Goal: Transaction & Acquisition: Book appointment/travel/reservation

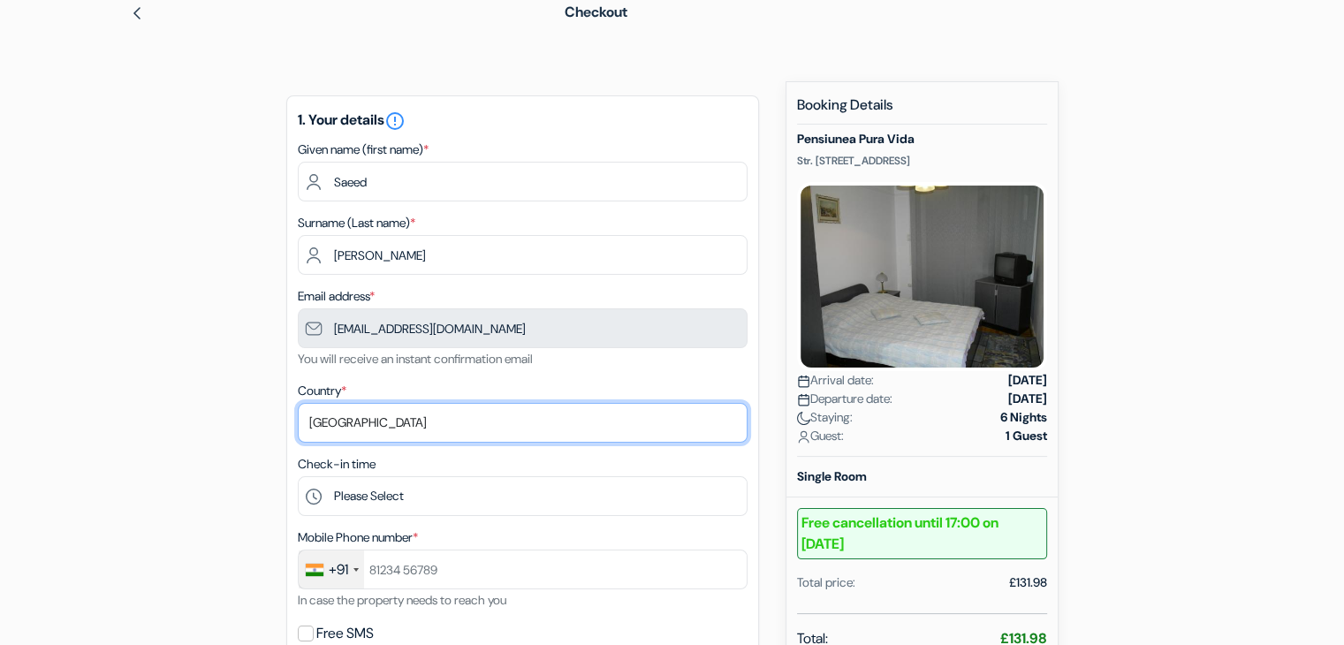
click at [512, 421] on select "Select country Abkhazia Afghanistan Albania Algeria American Samoa Andorra Ango…" at bounding box center [523, 423] width 450 height 40
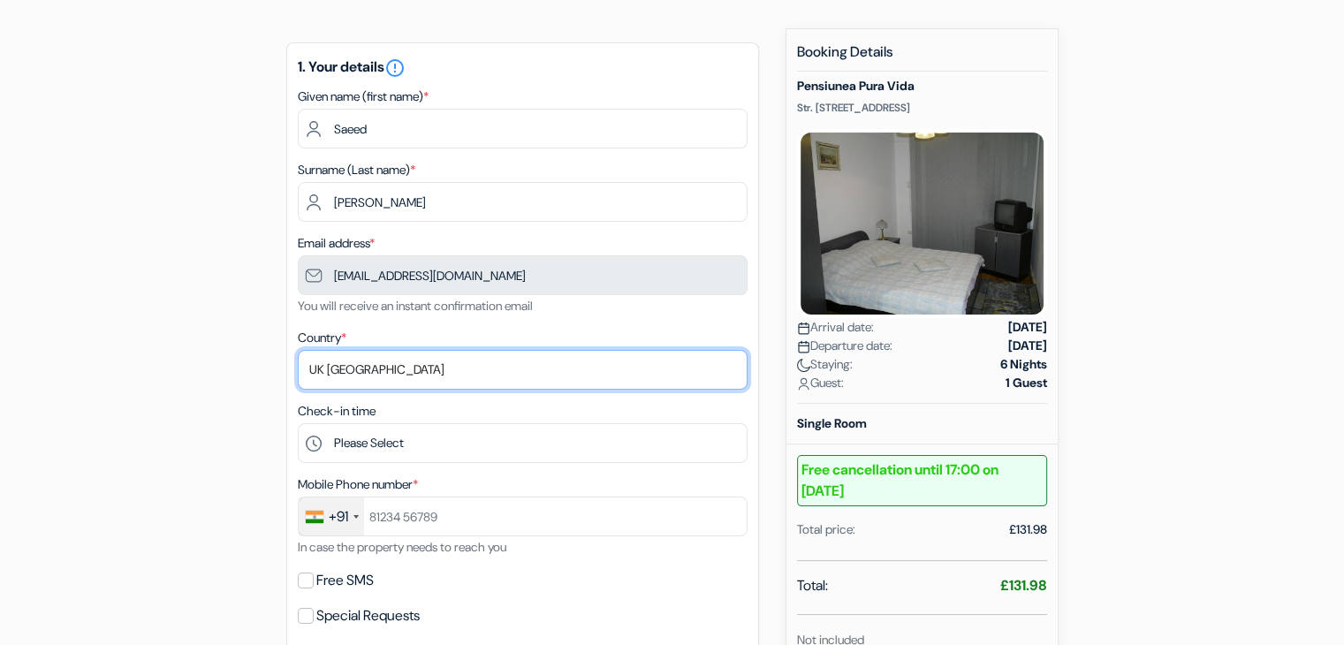
scroll to position [115, 0]
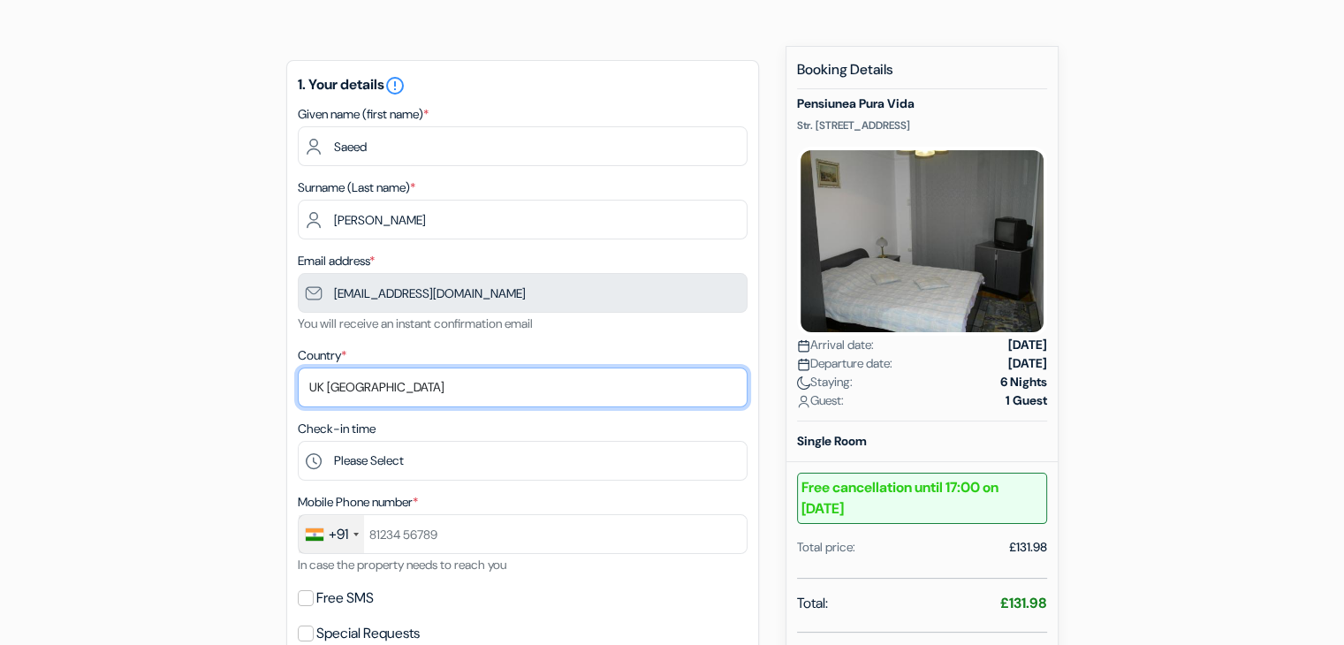
click at [456, 375] on select "Select country Abkhazia Afghanistan Albania Algeria American Samoa Andorra Ango…" at bounding box center [523, 387] width 450 height 40
select select "ae"
click at [298, 367] on select "Select country Abkhazia Afghanistan Albania Algeria American Samoa Andorra Ango…" at bounding box center [523, 387] width 450 height 40
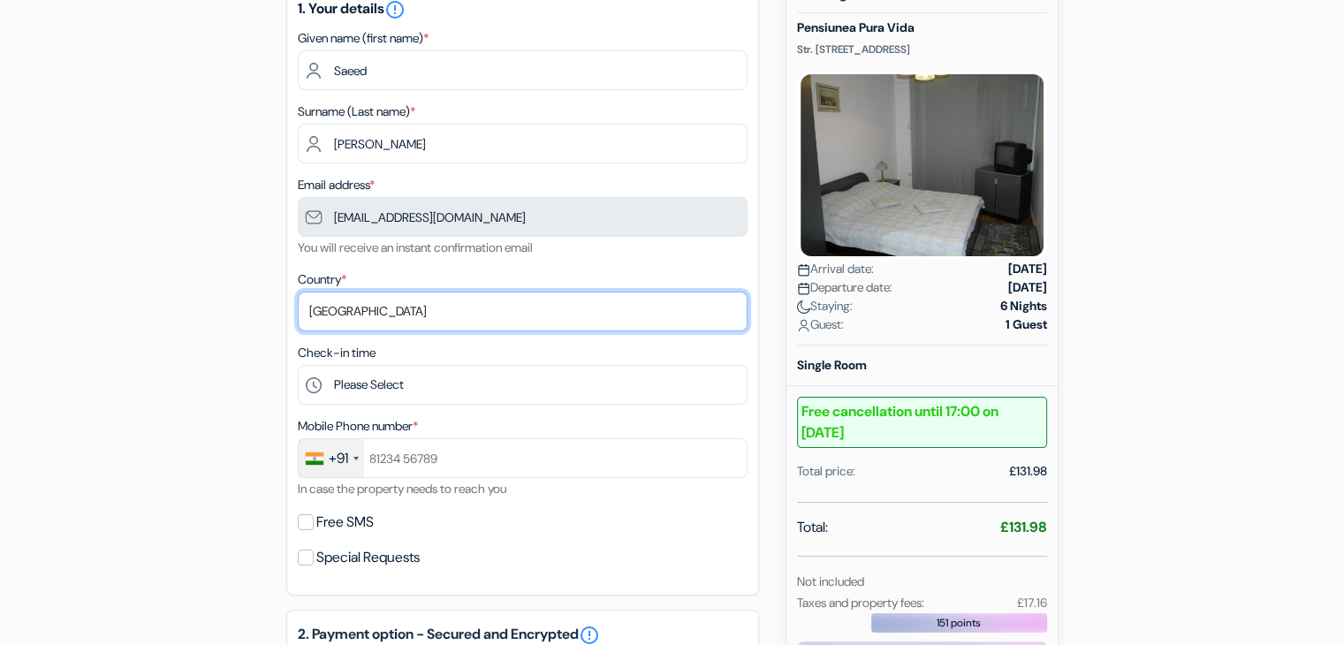
scroll to position [261, 0]
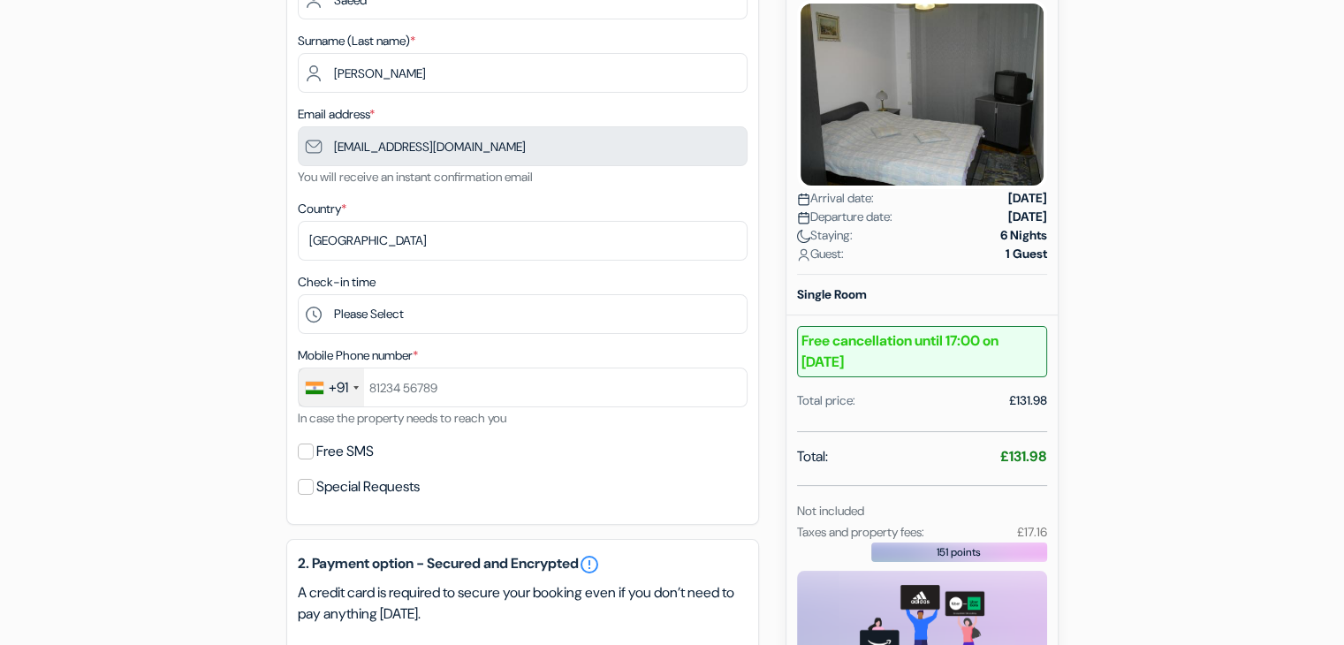
click at [337, 387] on div "+91" at bounding box center [338, 387] width 19 height 21
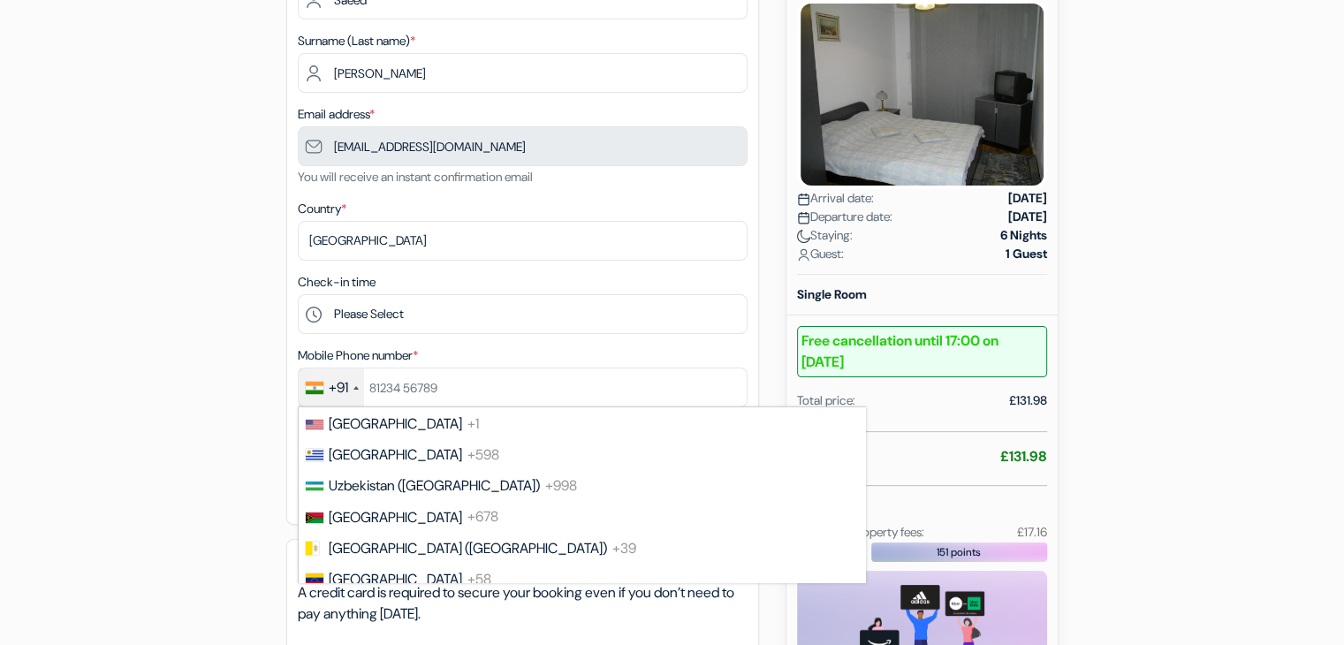
scroll to position [7323, 0]
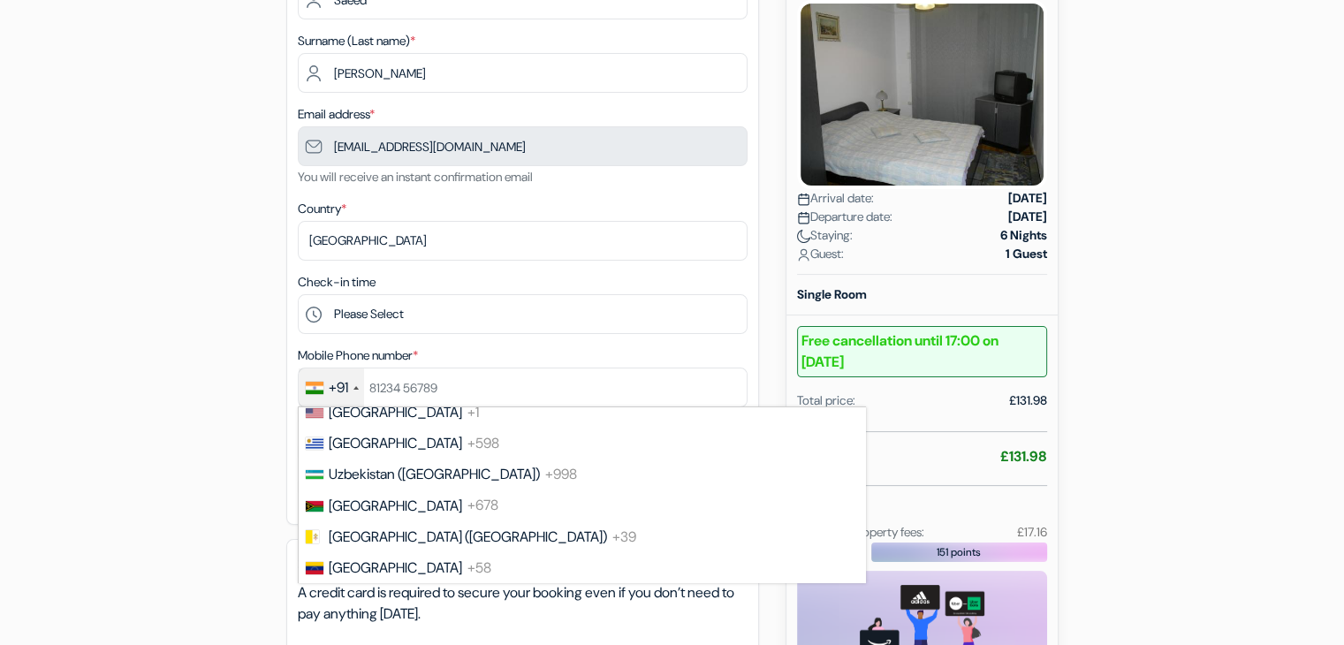
click at [346, 360] on span "[GEOGRAPHIC_DATA] (‫الإمارات العربية المتحدة‬‎)" at bounding box center [469, 350] width 280 height 19
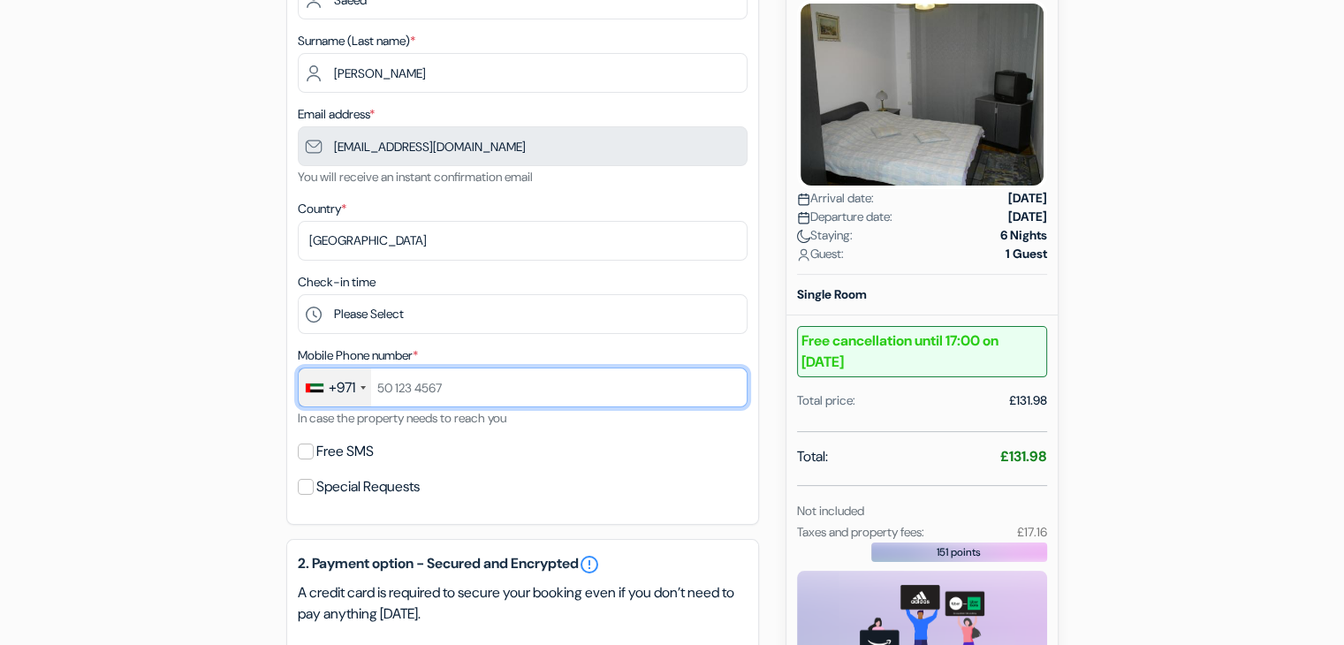
click at [392, 386] on input "text" at bounding box center [523, 387] width 450 height 40
paste input "58 995 5628"
click at [422, 388] on input "58 995 5628" at bounding box center [523, 387] width 450 height 40
click at [395, 388] on input "58 9955628" at bounding box center [523, 387] width 450 height 40
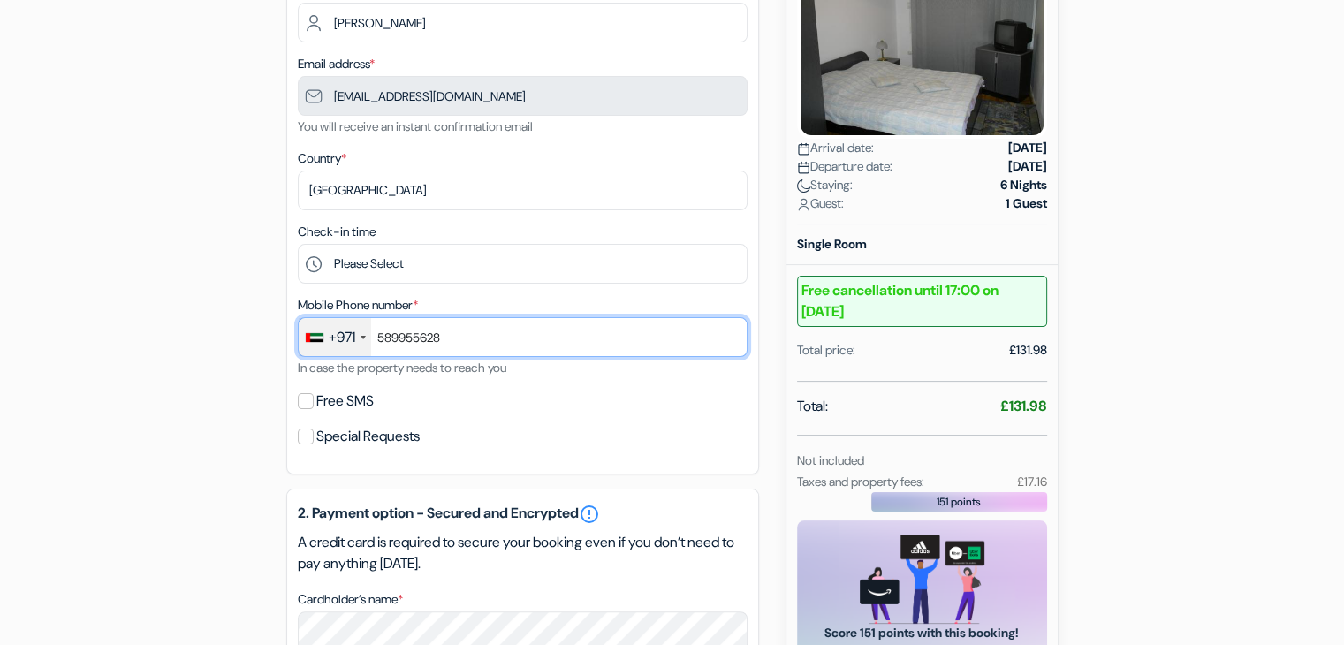
scroll to position [374, 0]
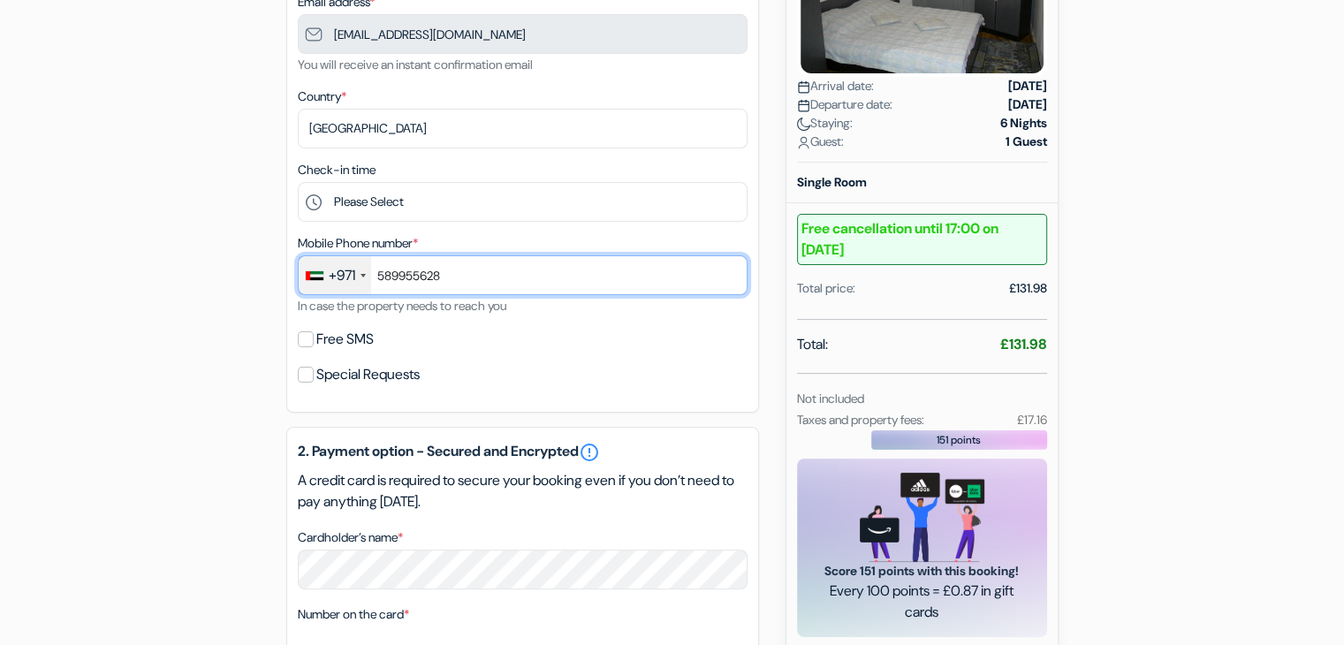
type input "589955628"
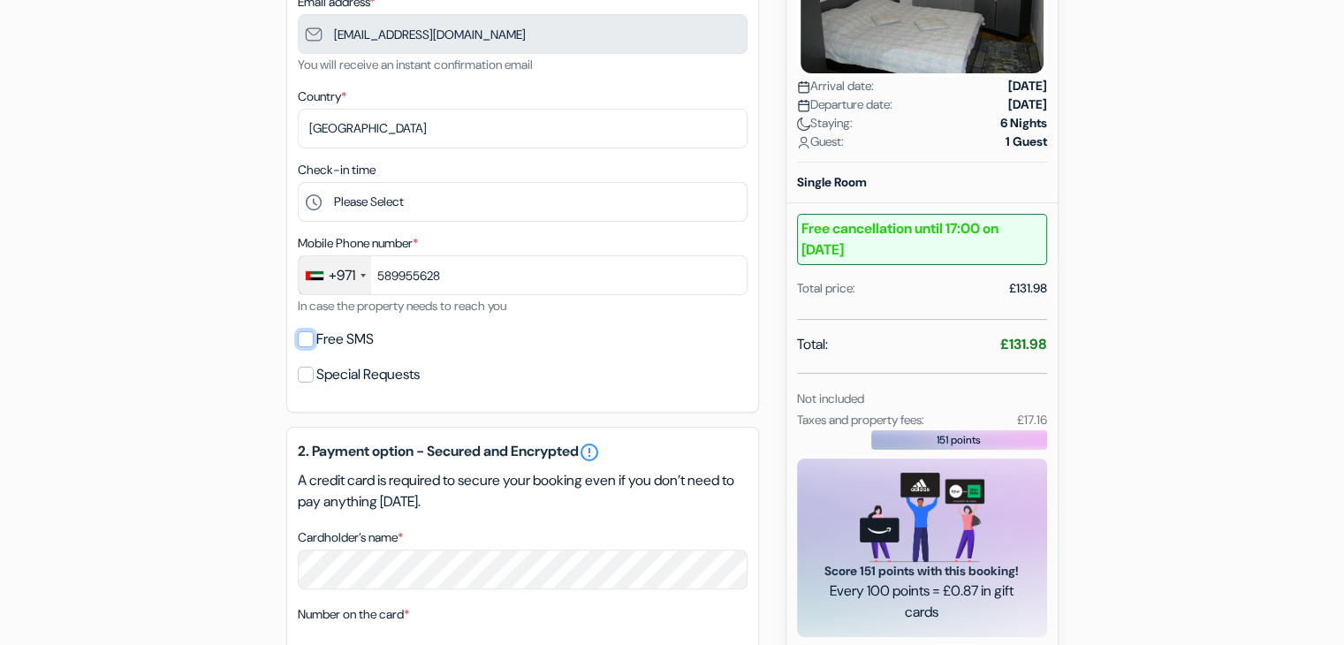
click at [303, 341] on input "Free SMS" at bounding box center [306, 339] width 16 height 16
checkbox input "true"
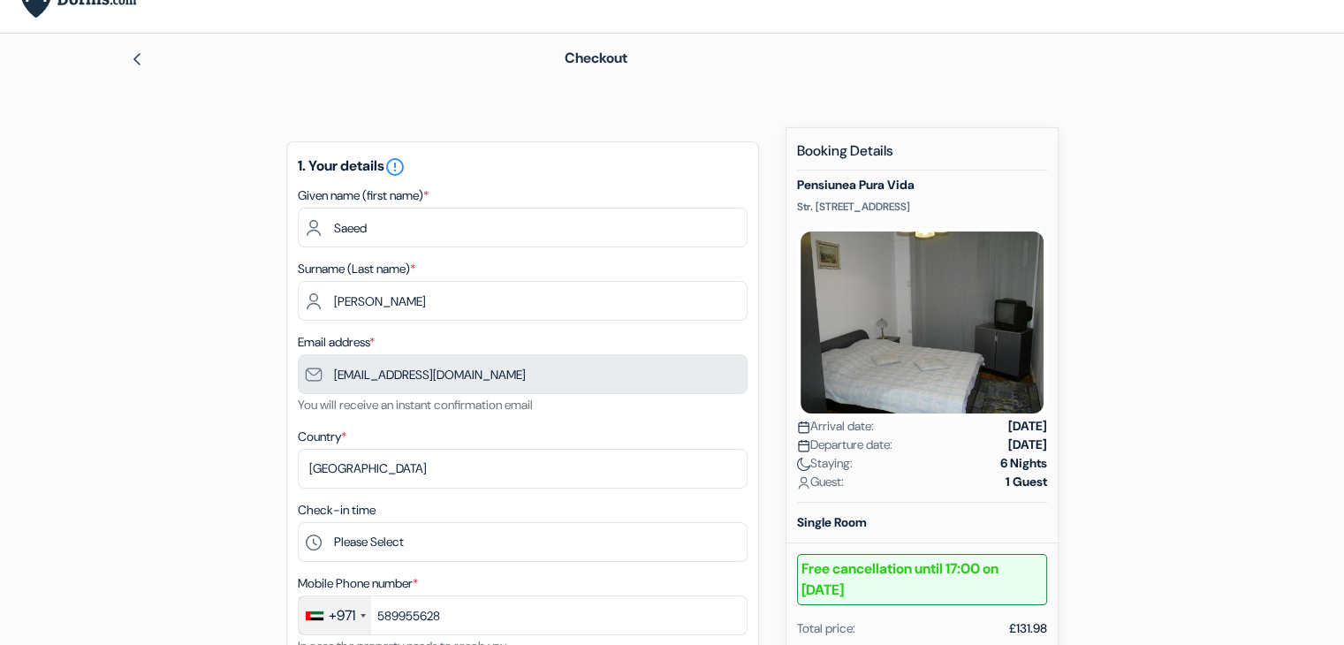
scroll to position [0, 0]
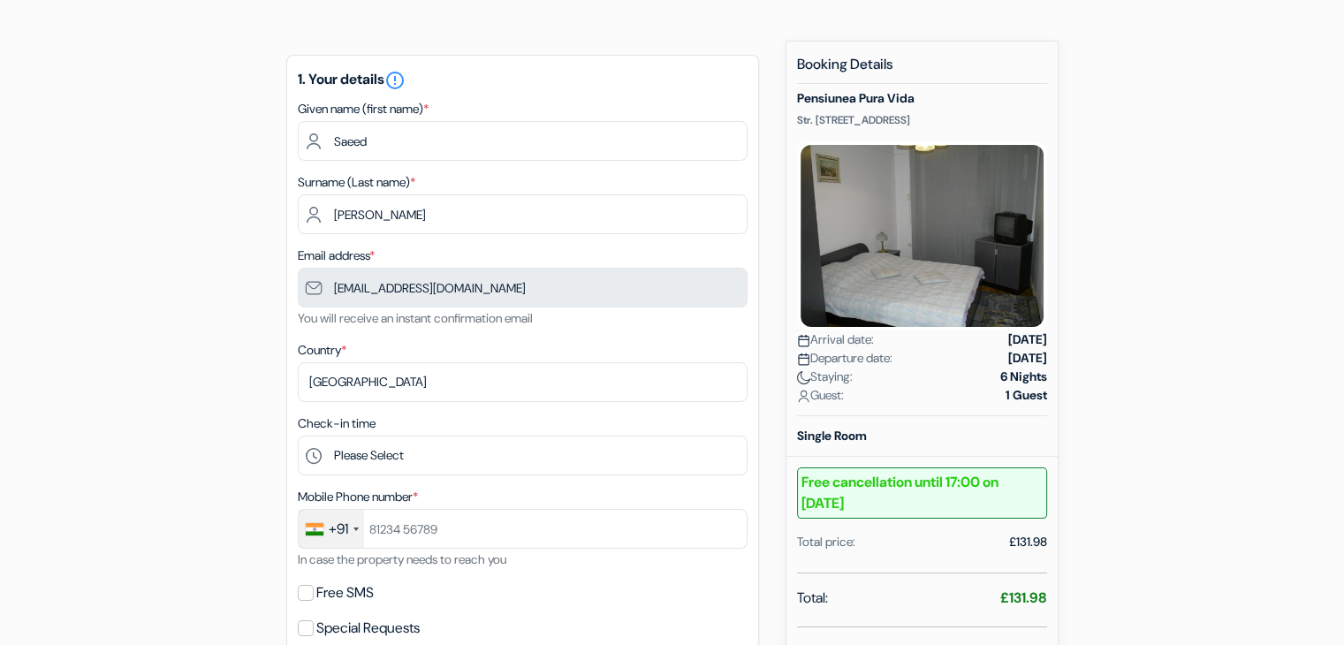
scroll to position [394, 0]
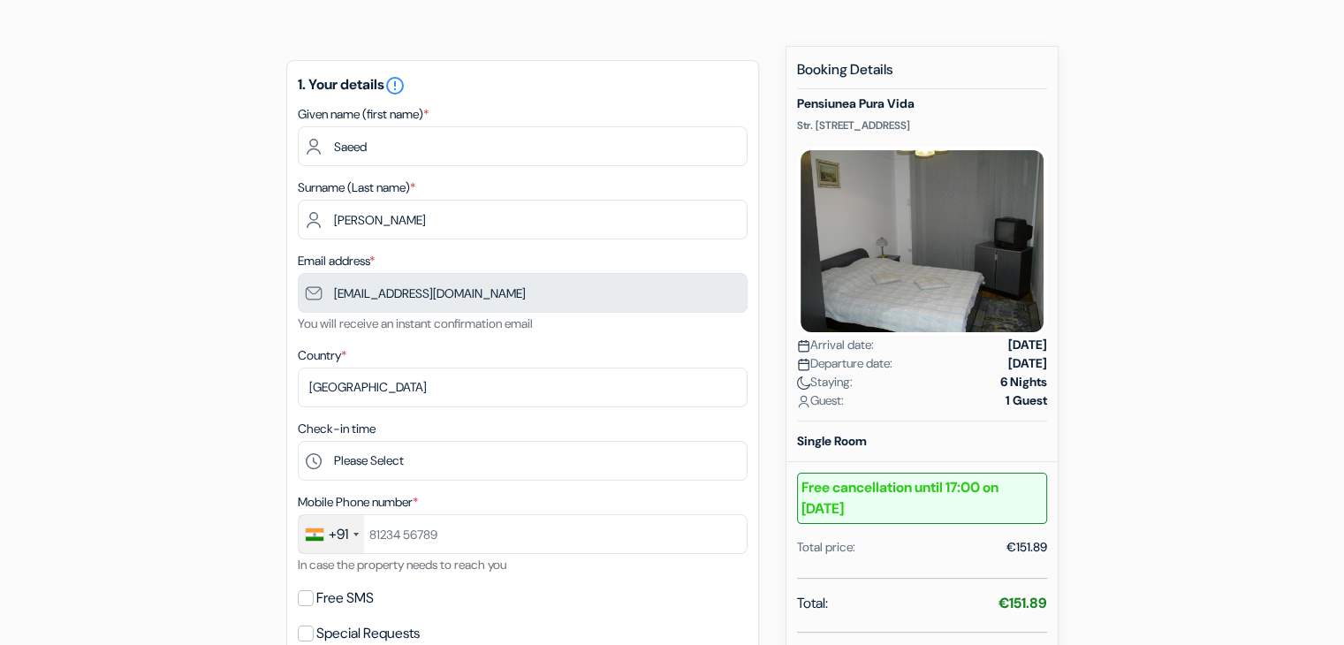
scroll to position [208, 0]
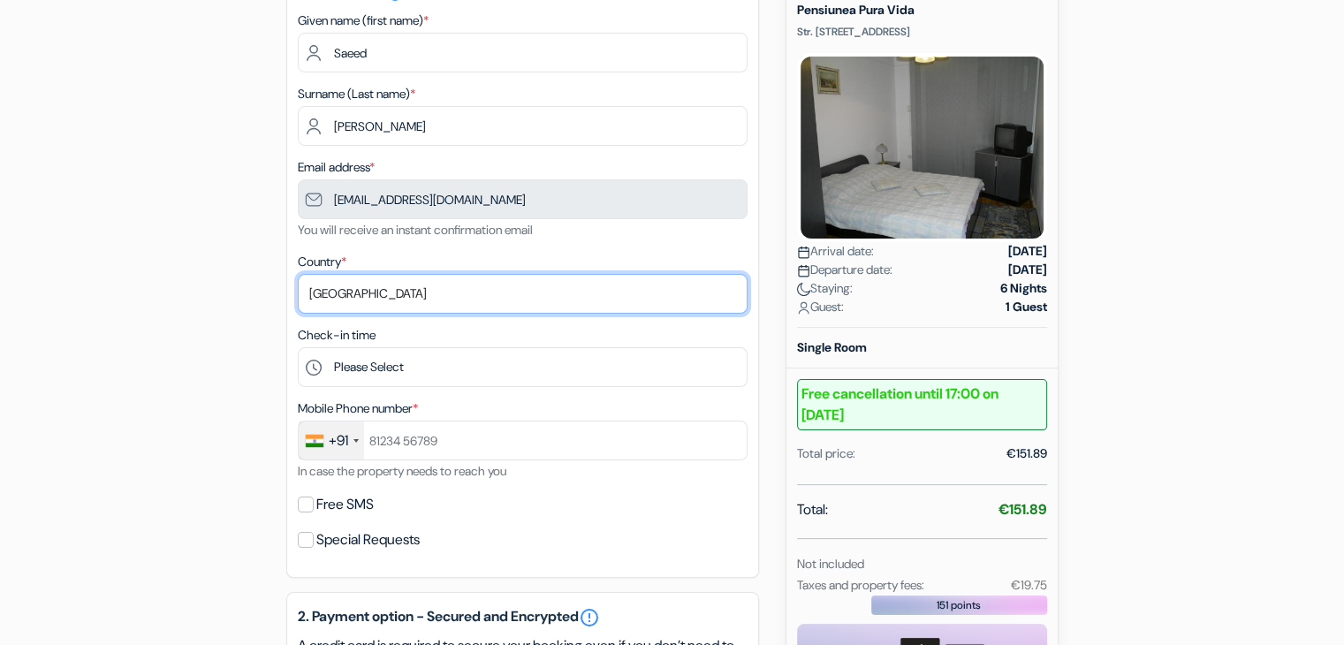
click at [440, 299] on select "Select country Abkhazia Afghanistan Albania Algeria American Samoa Andorra Ango…" at bounding box center [523, 294] width 450 height 40
select select "ae"
click at [400, 292] on select "Select country Abkhazia Afghanistan Albania Algeria American Samoa Andorra Ango…" at bounding box center [523, 294] width 450 height 40
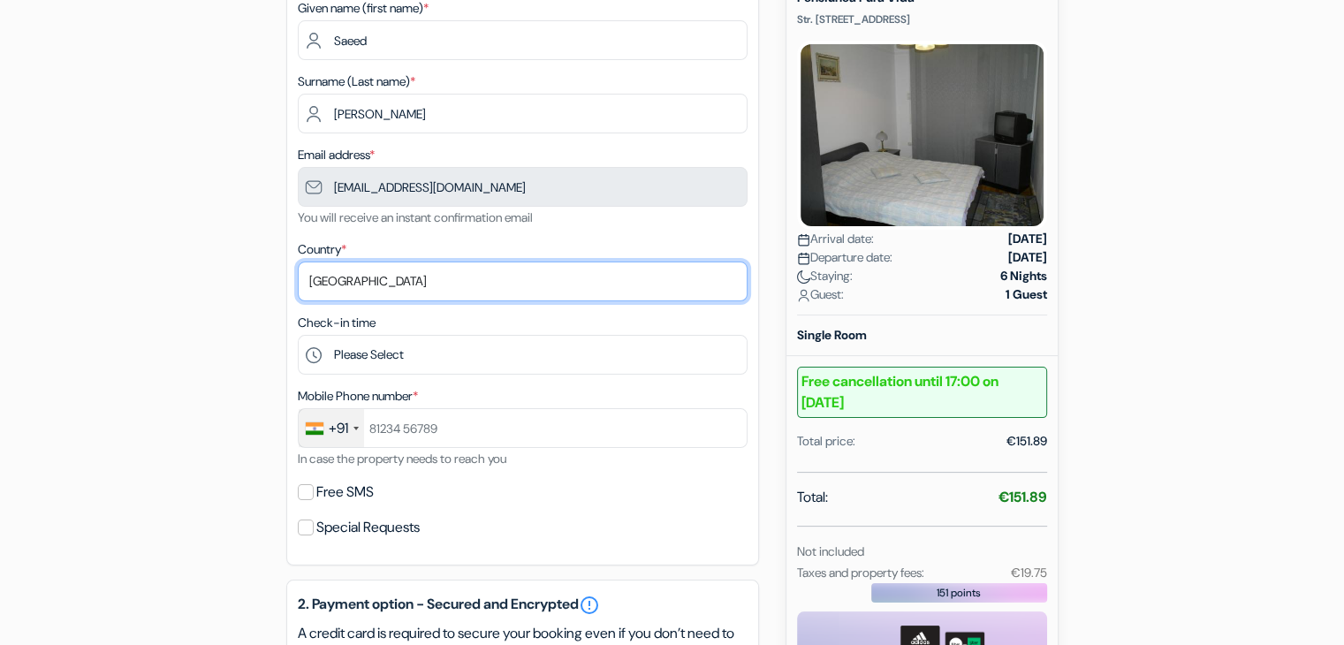
scroll to position [223, 0]
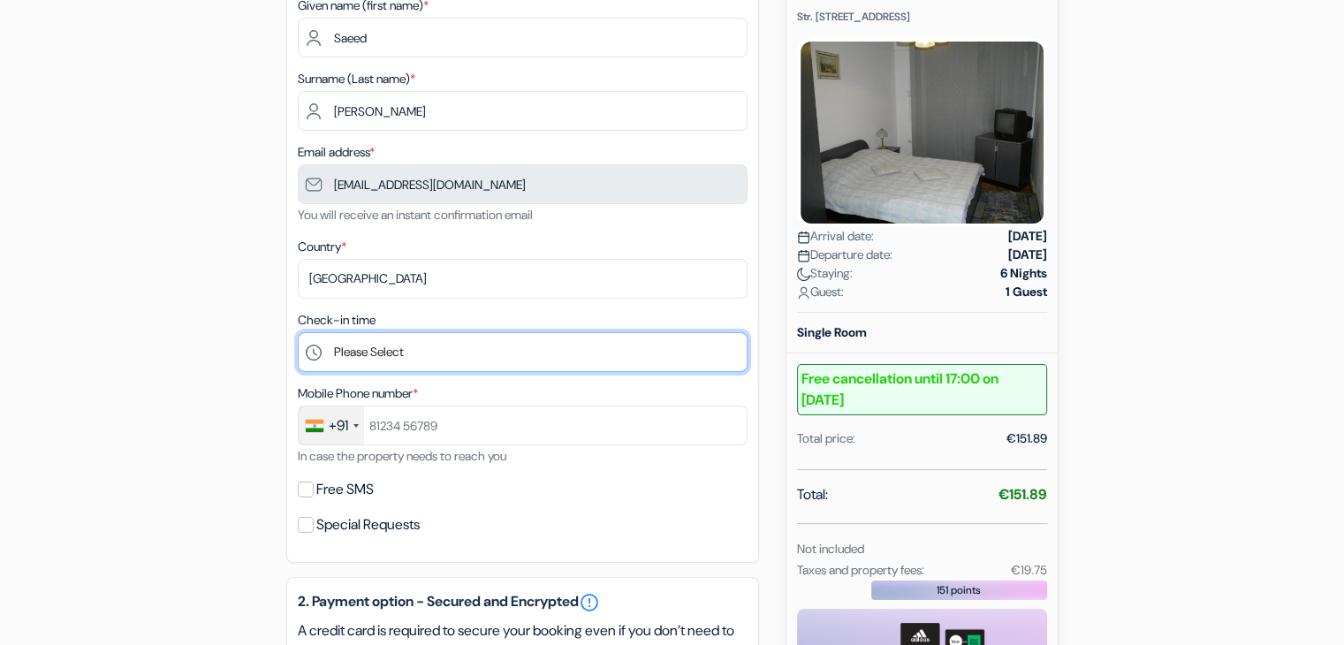
click at [443, 351] on select "Please Select 14:00 15:00 16:00 17:00 18:00 19:00 20:00 21:00 22:00 23:00 0:00" at bounding box center [523, 352] width 450 height 40
select select "14"
click at [298, 333] on select "Please Select 14:00 15:00 16:00 17:00 18:00 19:00 20:00 21:00 22:00 23:00 0:00" at bounding box center [523, 352] width 450 height 40
click at [387, 355] on select "Please Select 14:00 15:00 16:00 17:00 18:00 19:00 20:00 21:00 22:00 23:00 0:00" at bounding box center [523, 352] width 450 height 40
click at [298, 333] on select "Please Select 14:00 15:00 16:00 17:00 18:00 19:00 20:00 21:00 22:00 23:00 0:00" at bounding box center [523, 352] width 450 height 40
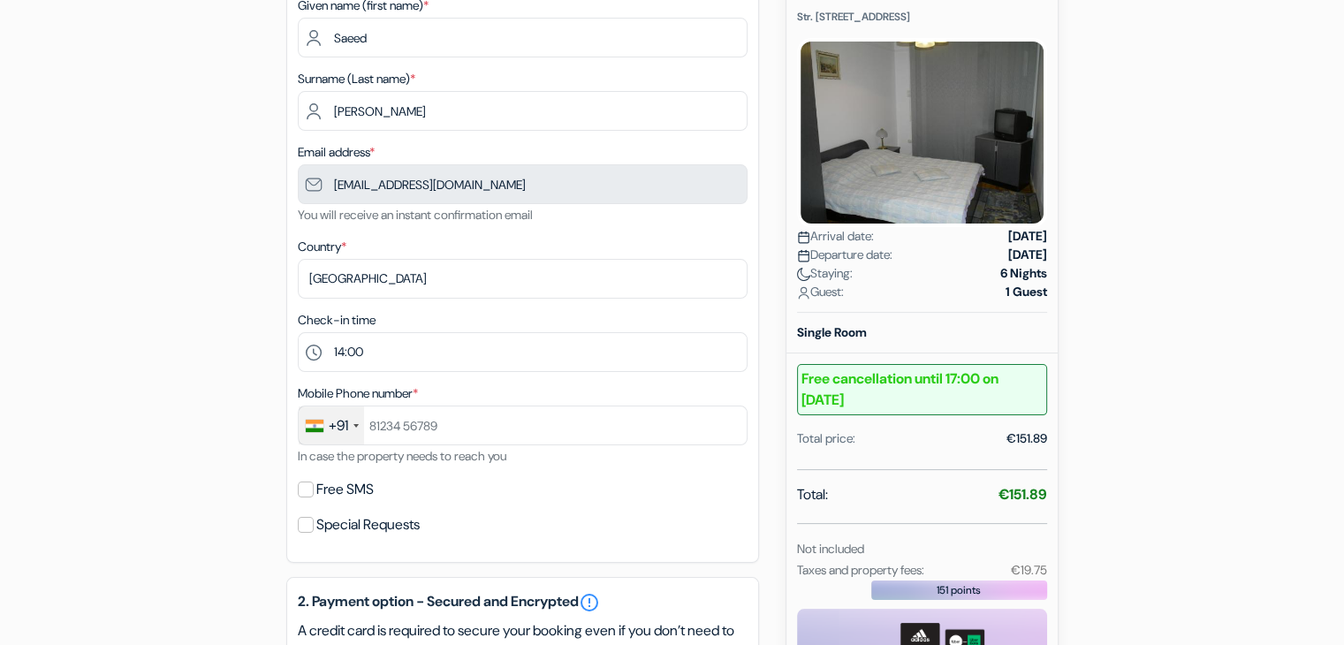
click at [357, 421] on div "+91" at bounding box center [331, 425] width 65 height 38
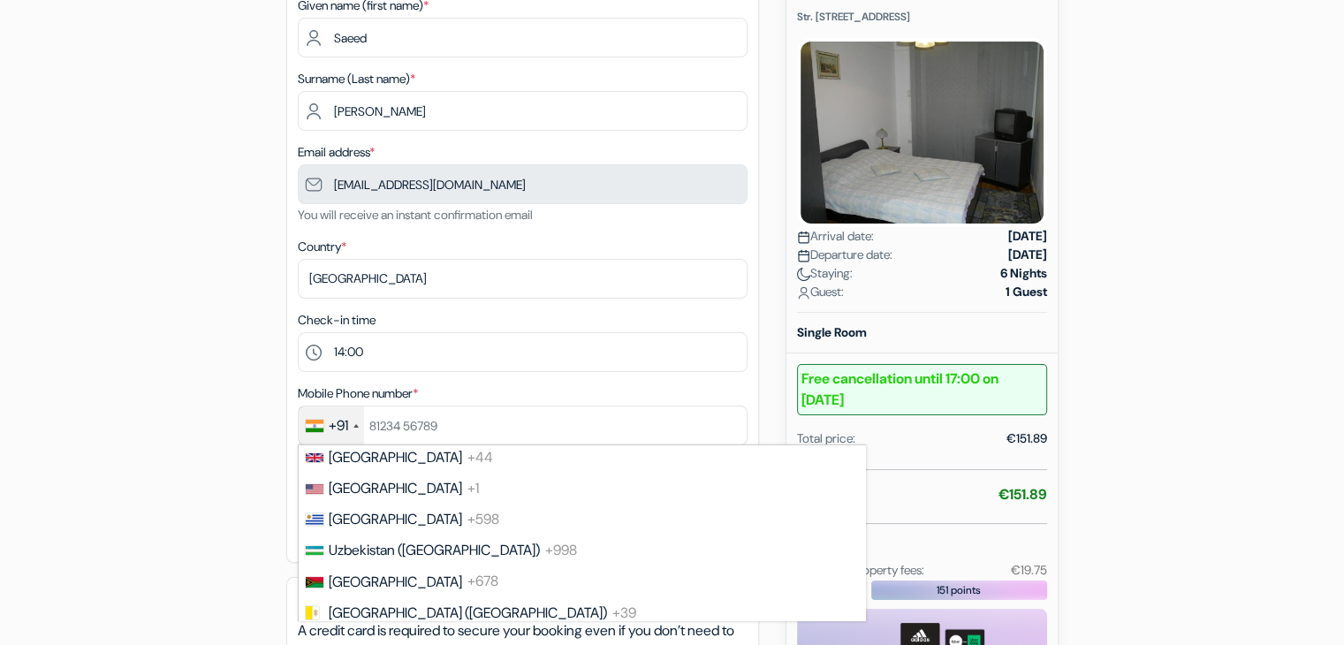
scroll to position [7288, 0]
click at [338, 433] on span "[GEOGRAPHIC_DATA] (‫الإمارات العربية المتحدة‬‎)" at bounding box center [469, 423] width 280 height 19
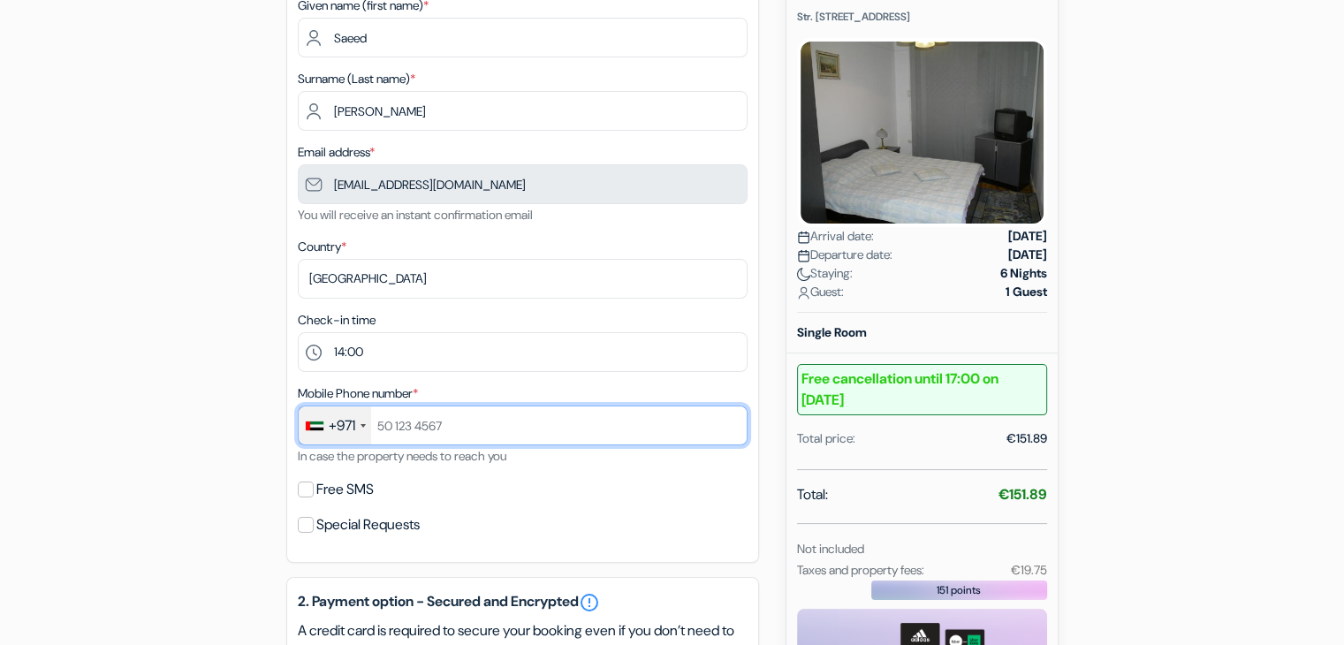
click at [387, 428] on input "text" at bounding box center [523, 425] width 450 height 40
paste input "58 995 5628"
click at [418, 425] on input "58 995 5628" at bounding box center [523, 425] width 450 height 40
click at [396, 425] on input "58 9955628" at bounding box center [523, 425] width 450 height 40
type input "589955628"
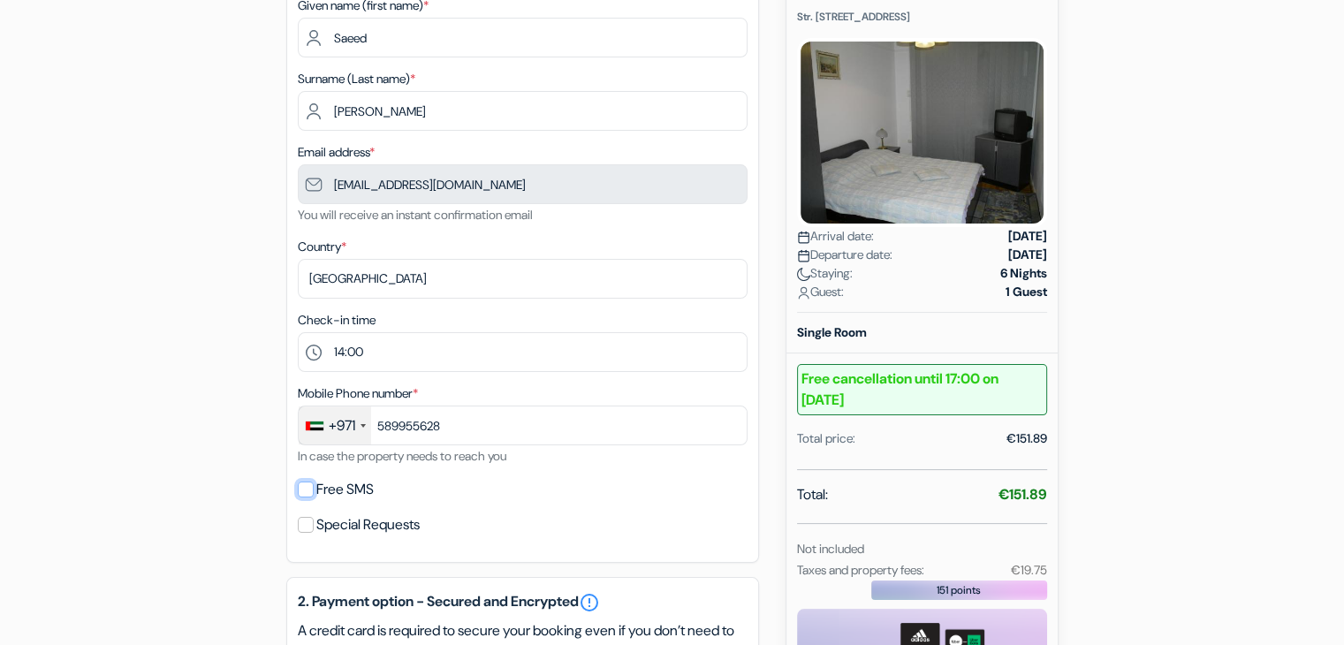
click at [307, 489] on input "Free SMS" at bounding box center [306, 489] width 16 height 16
checkbox input "true"
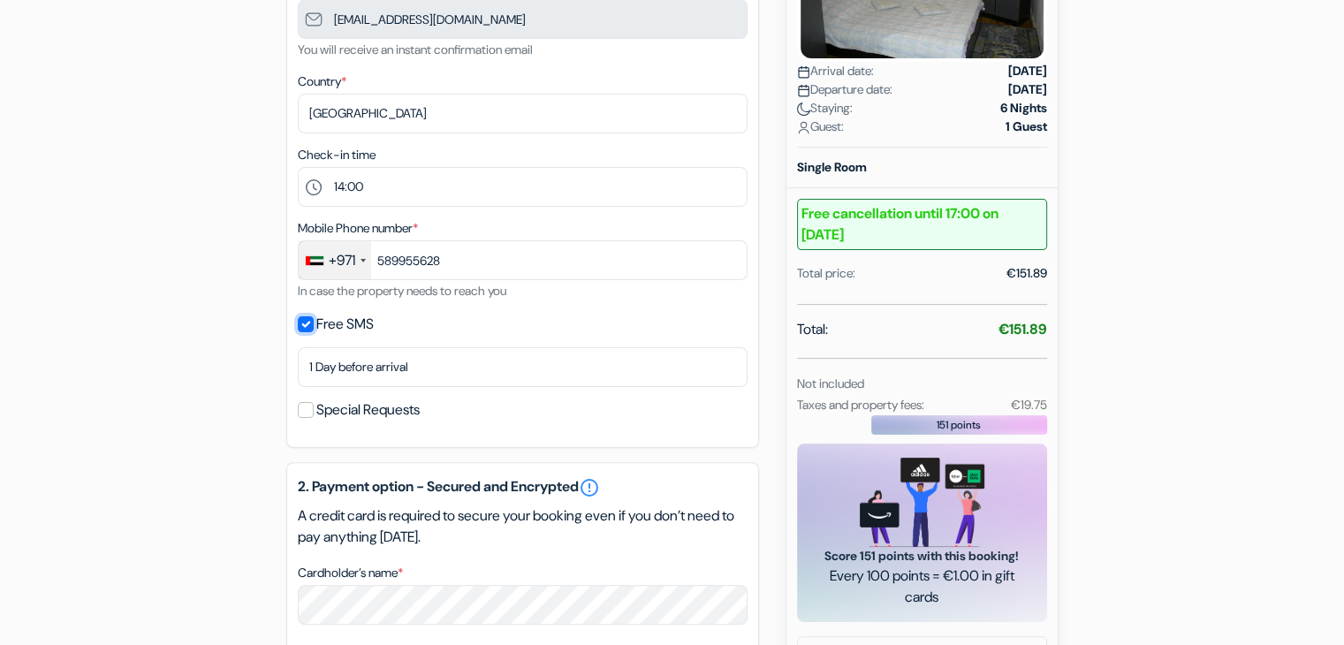
scroll to position [391, 0]
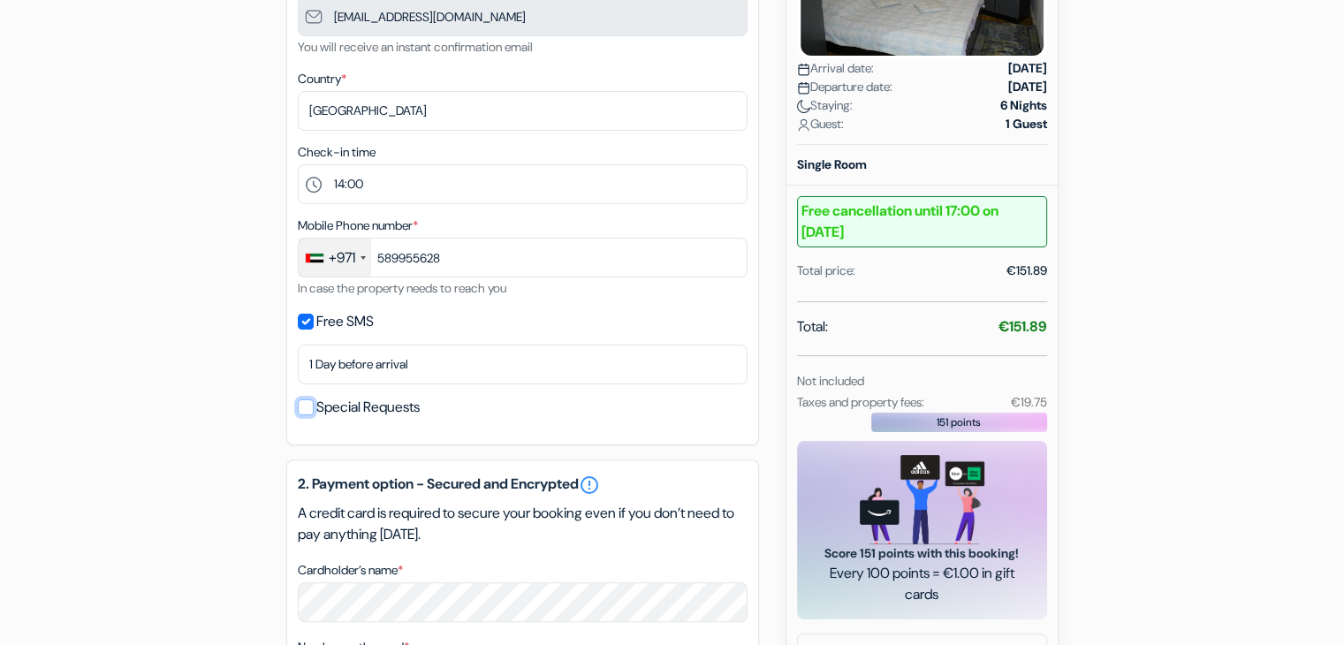
click at [303, 406] on input "Special Requests" at bounding box center [306, 407] width 16 height 16
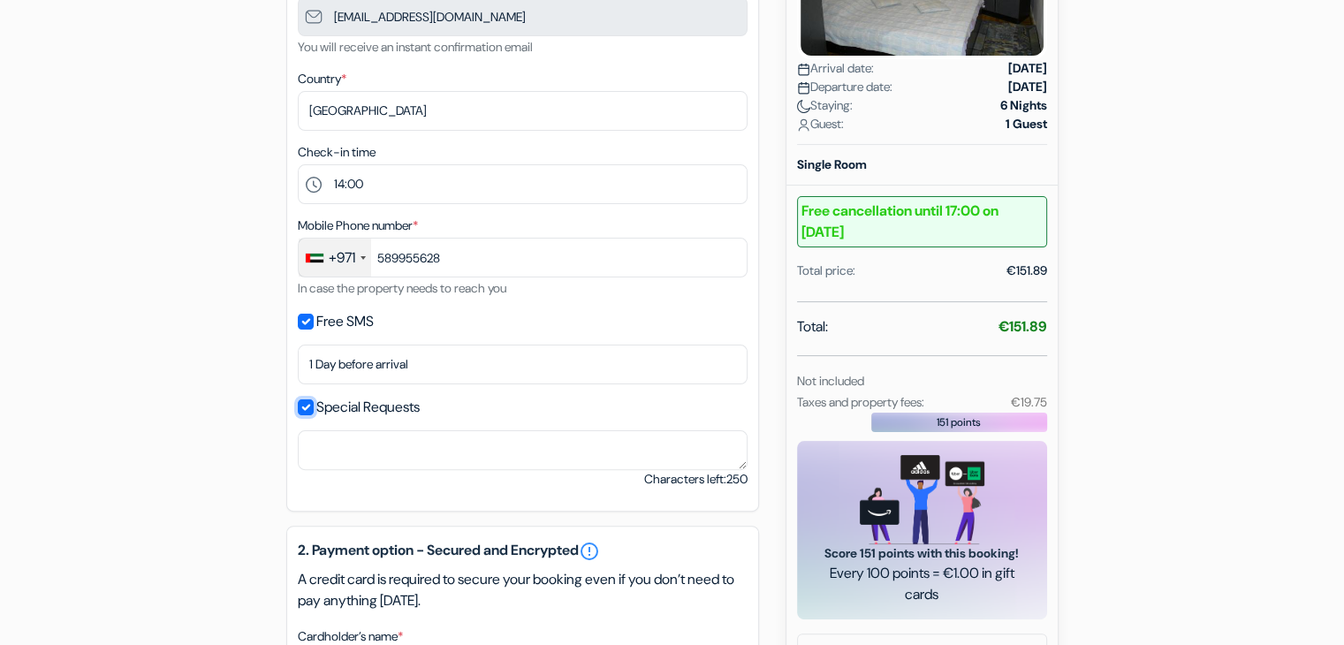
click at [303, 406] on input "Special Requests" at bounding box center [306, 407] width 16 height 16
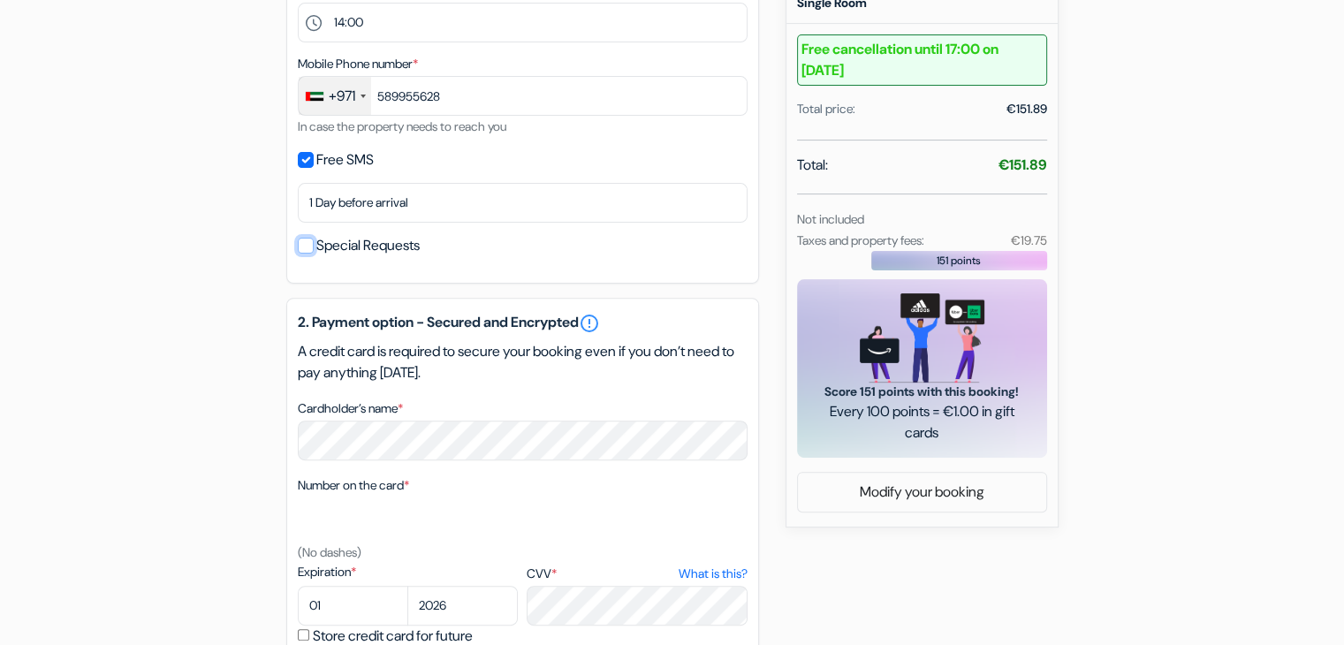
scroll to position [586, 0]
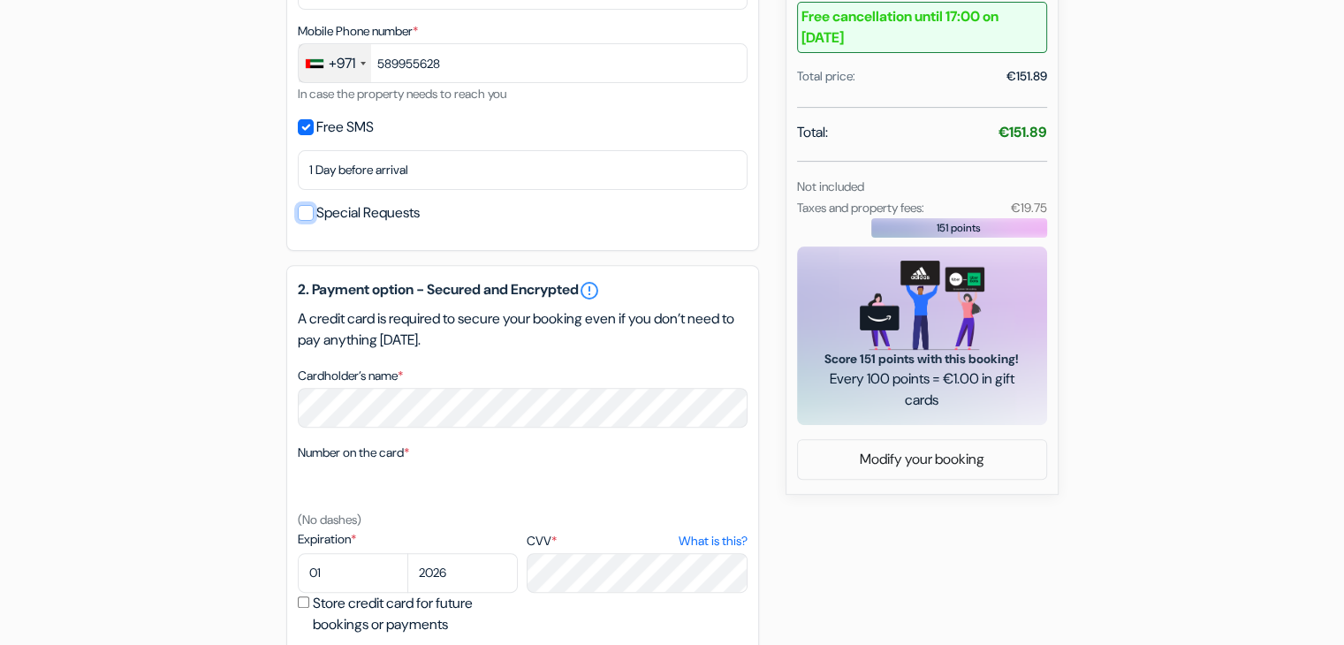
click at [304, 216] on input "Special Requests" at bounding box center [306, 213] width 16 height 16
checkbox input "true"
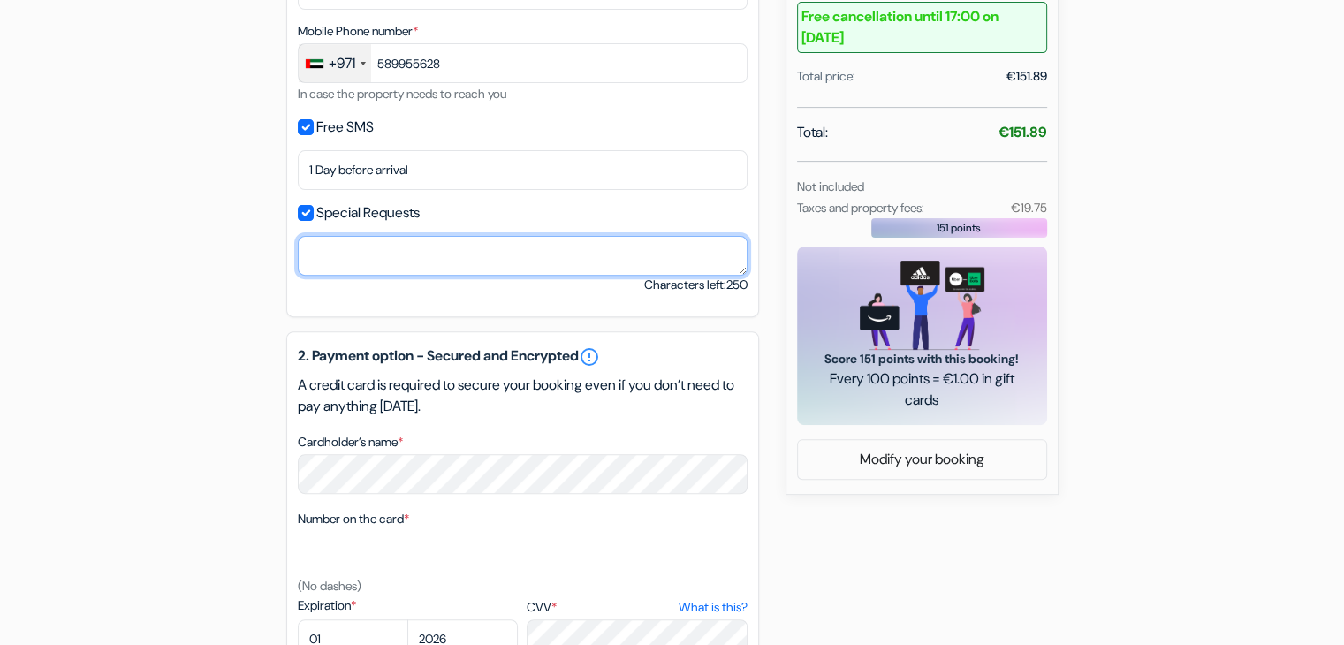
click at [316, 255] on textarea "Cardholder’s name *" at bounding box center [523, 256] width 450 height 40
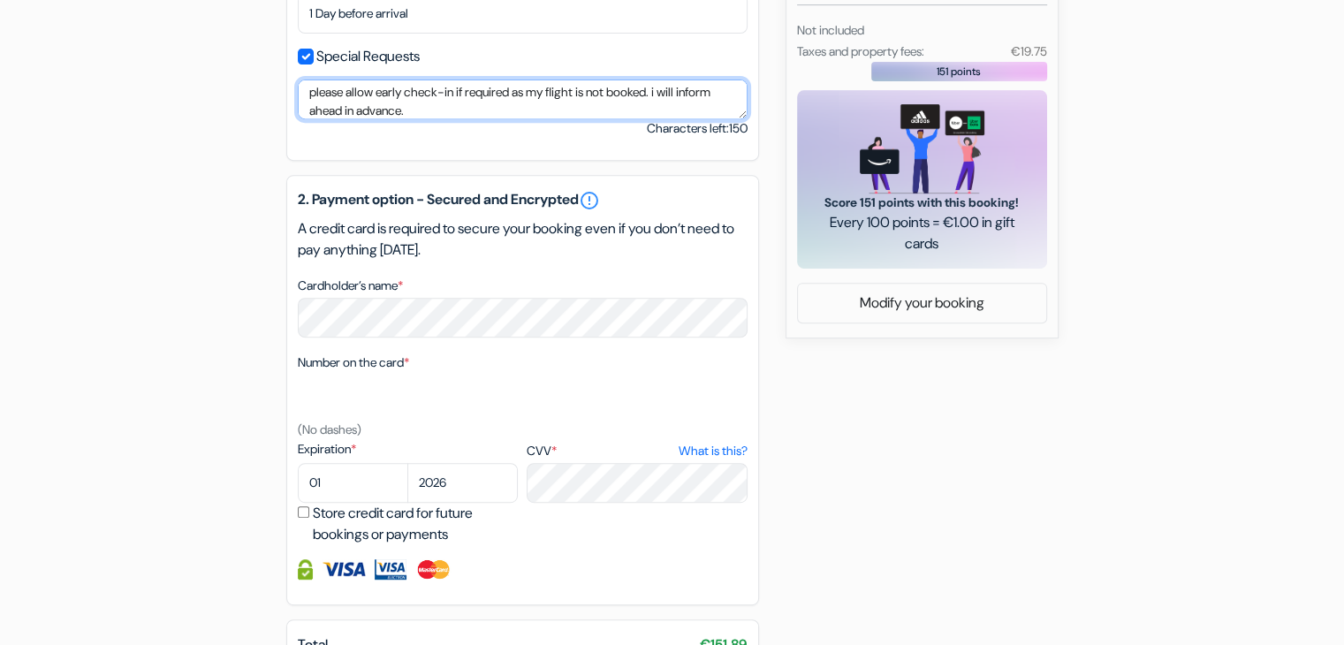
scroll to position [747, 0]
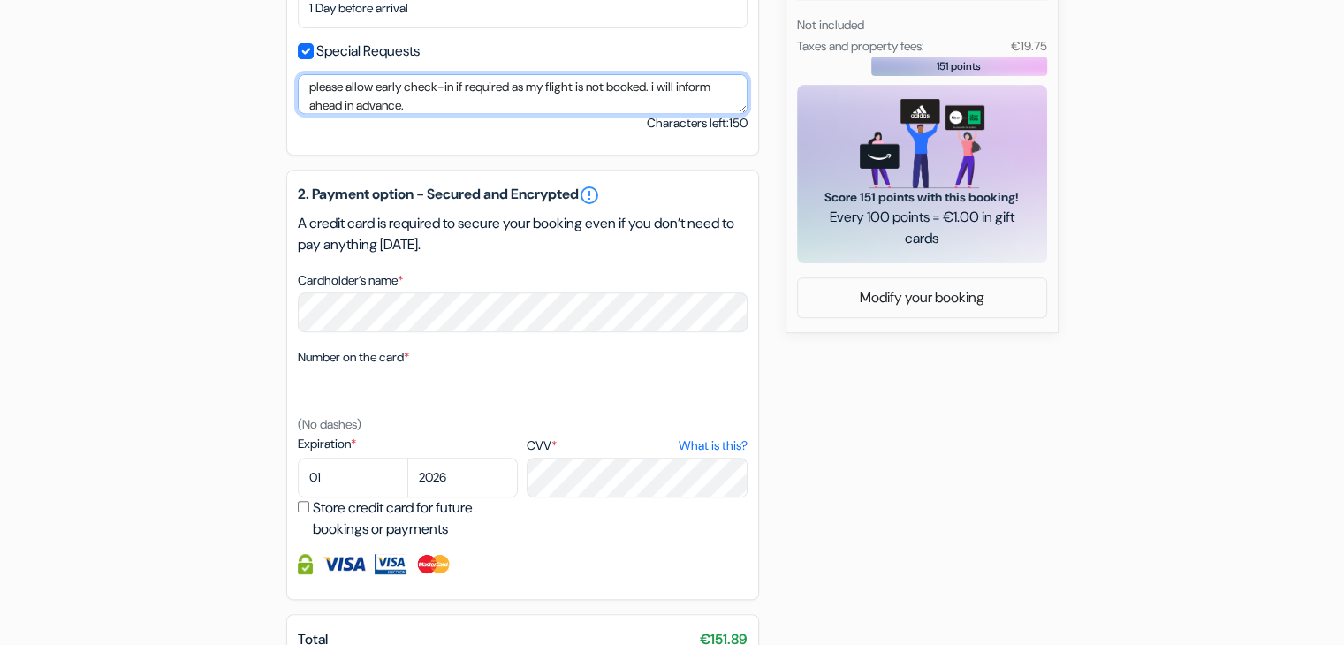
type textarea "please allow early check-in if required as my flight is not booked. i will info…"
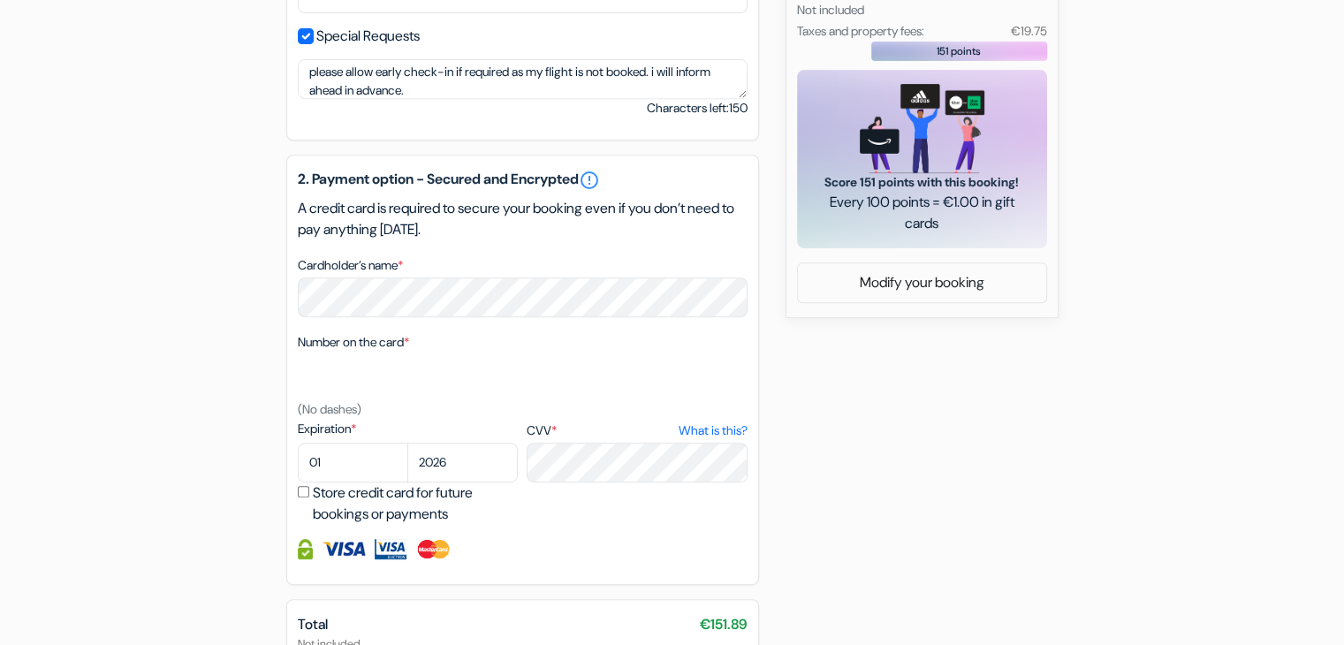
scroll to position [765, 0]
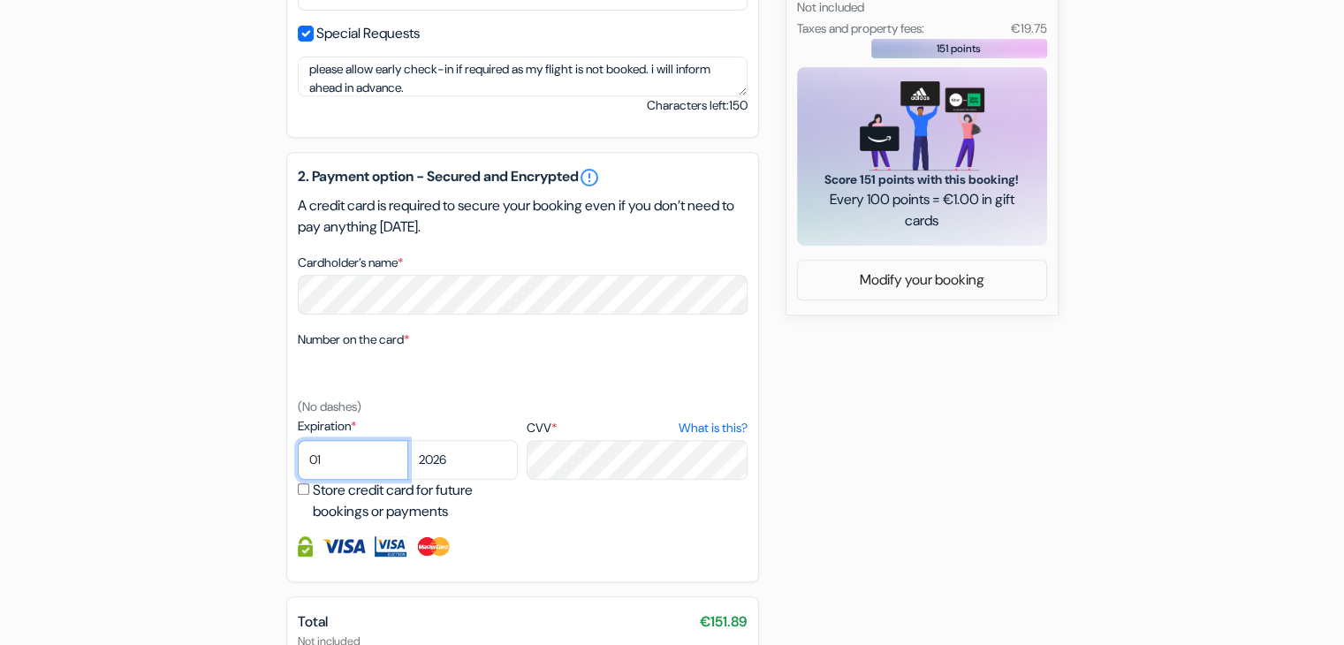
click at [342, 462] on select "01 02 03 04 05 06 07 08 09 10 11 12" at bounding box center [353, 460] width 110 height 40
select select "06"
click at [298, 442] on select "01 02 03 04 05 06 07 08 09 10 11 12" at bounding box center [353, 460] width 110 height 40
click at [862, 455] on div "add_box Pensiunea Pura Vida Str. Salcamilor Nr.34, Timisoara, Romania Property …" at bounding box center [672, 92] width 1166 height 1393
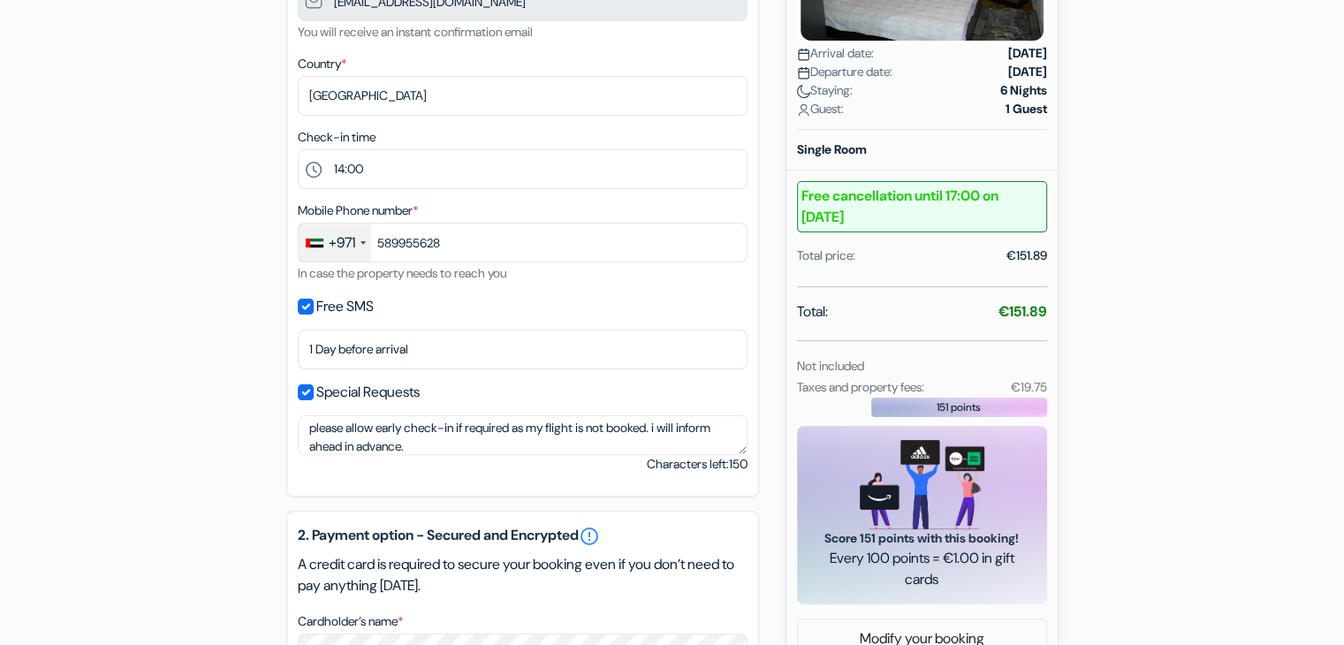
scroll to position [403, 0]
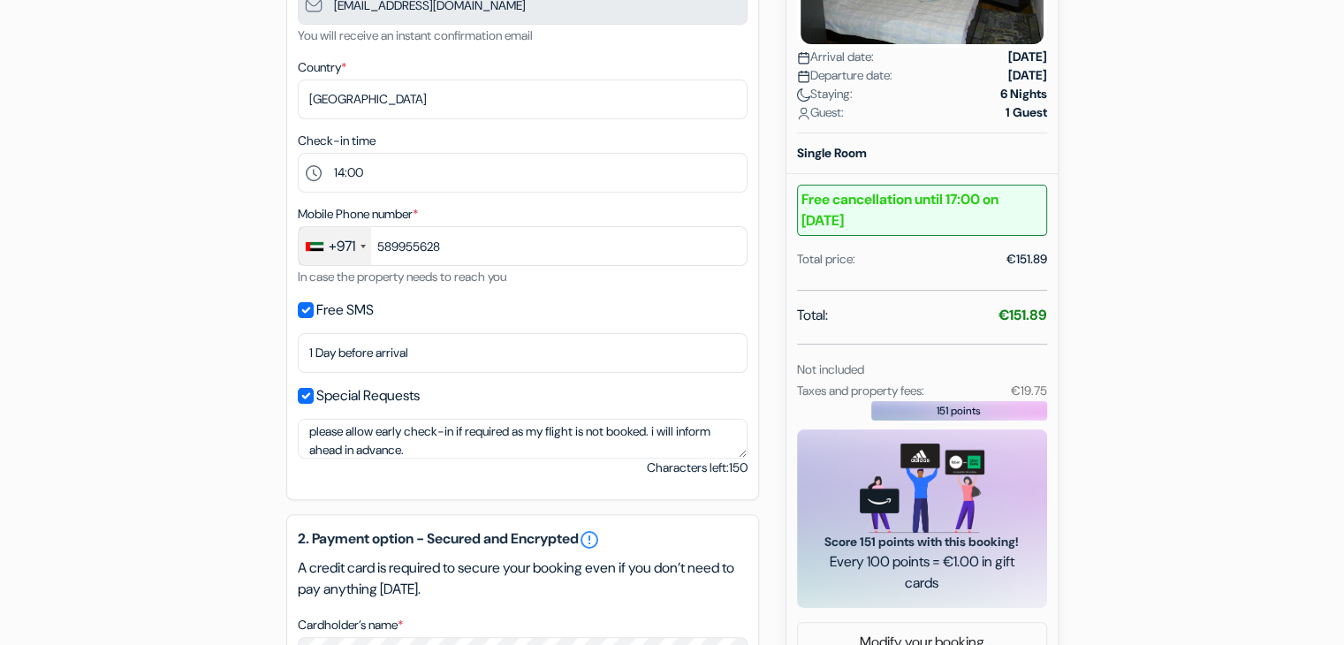
click at [889, 410] on div "151 points" at bounding box center [959, 410] width 176 height 19
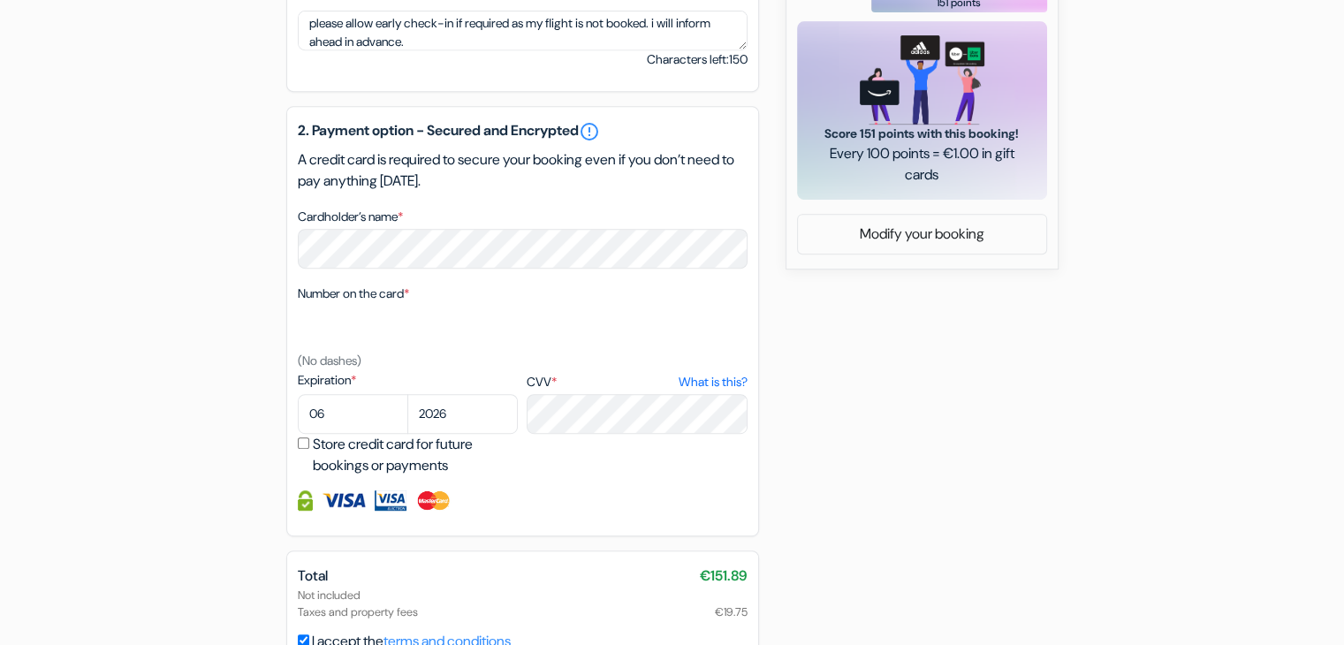
scroll to position [894, 0]
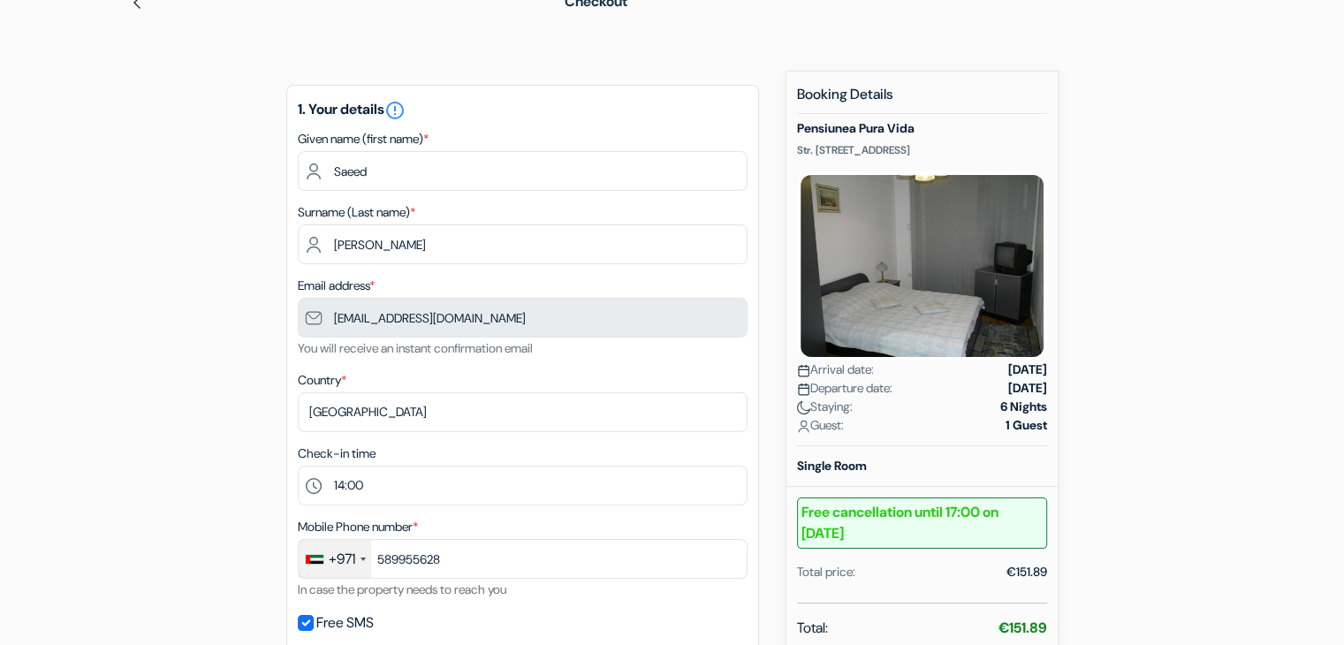
scroll to position [0, 0]
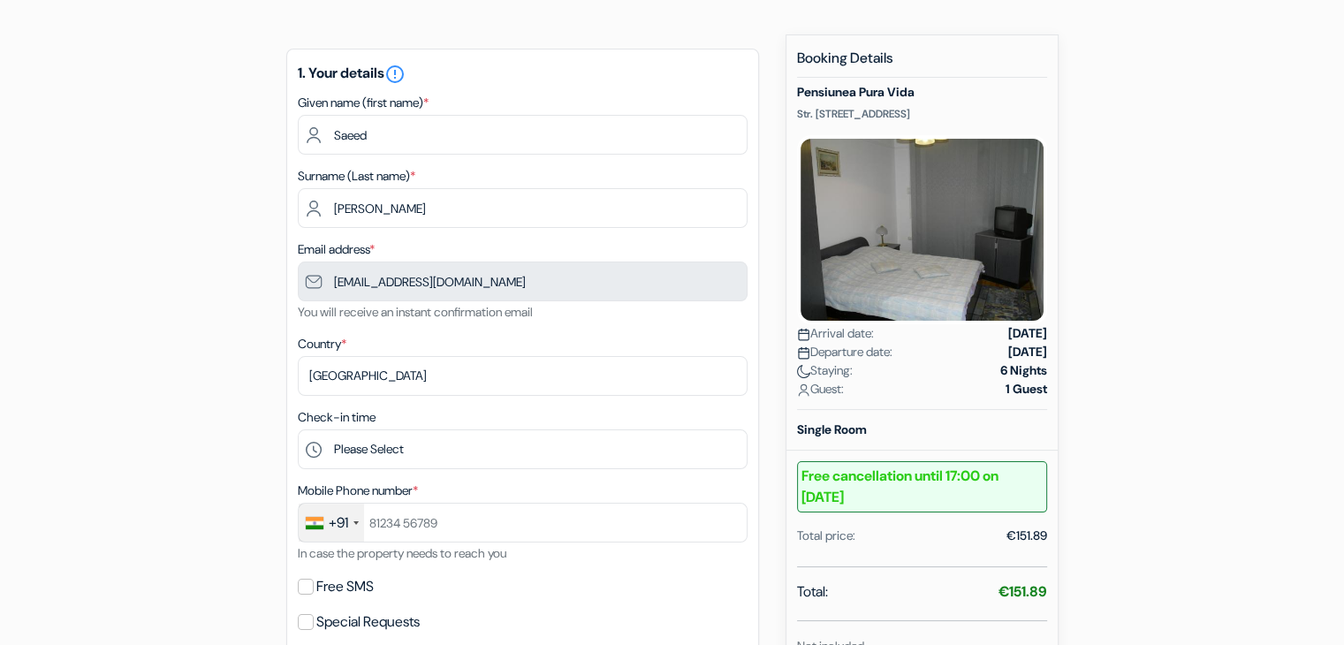
scroll to position [124, 0]
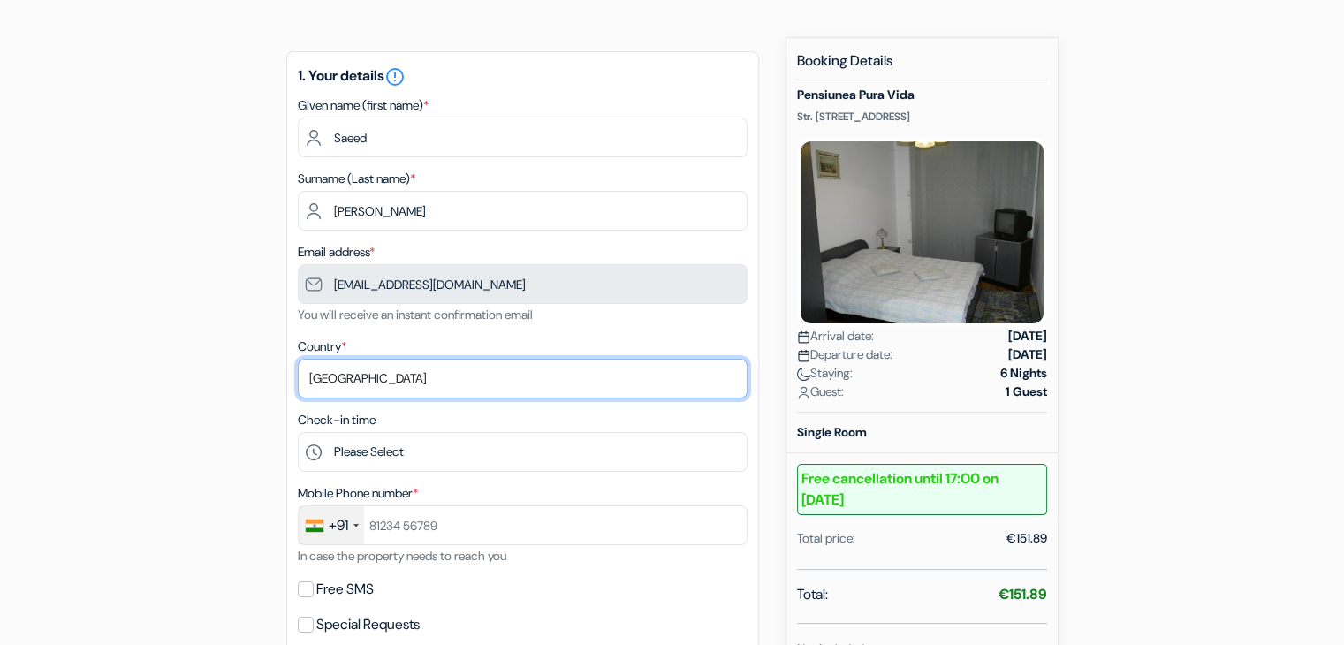
click at [664, 379] on select "Select country Abkhazia Afghanistan Albania Algeria American Samoa Andorra Ango…" at bounding box center [523, 379] width 450 height 40
select select "ae"
click at [298, 360] on select "Select country Abkhazia Afghanistan Albania Algeria American Samoa Andorra Ango…" at bounding box center [523, 379] width 450 height 40
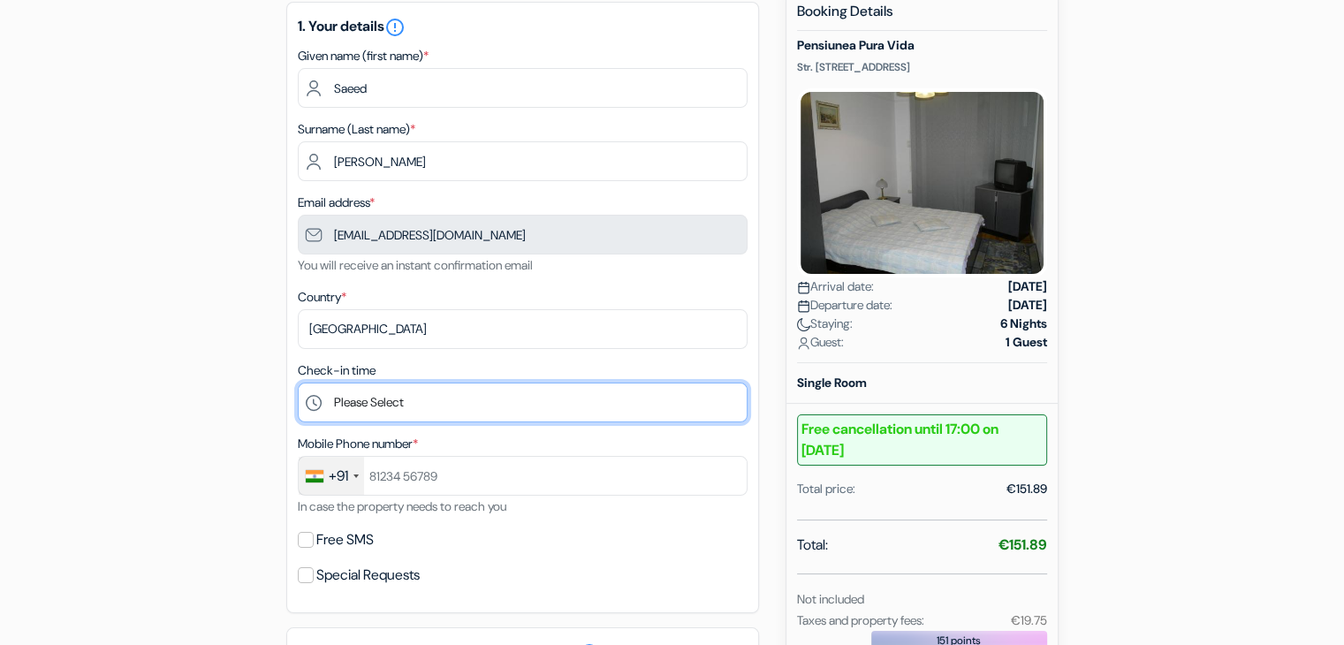
click at [356, 398] on select "Please Select 14:00 15:00 16:00 17:00 18:00 19:00 20:00 21:00 22:00 23:00 0:00" at bounding box center [523, 403] width 450 height 40
select select "14"
click at [298, 383] on select "Please Select 14:00 15:00 16:00 17:00 18:00 19:00 20:00 21:00 22:00 23:00 0:00" at bounding box center [523, 403] width 450 height 40
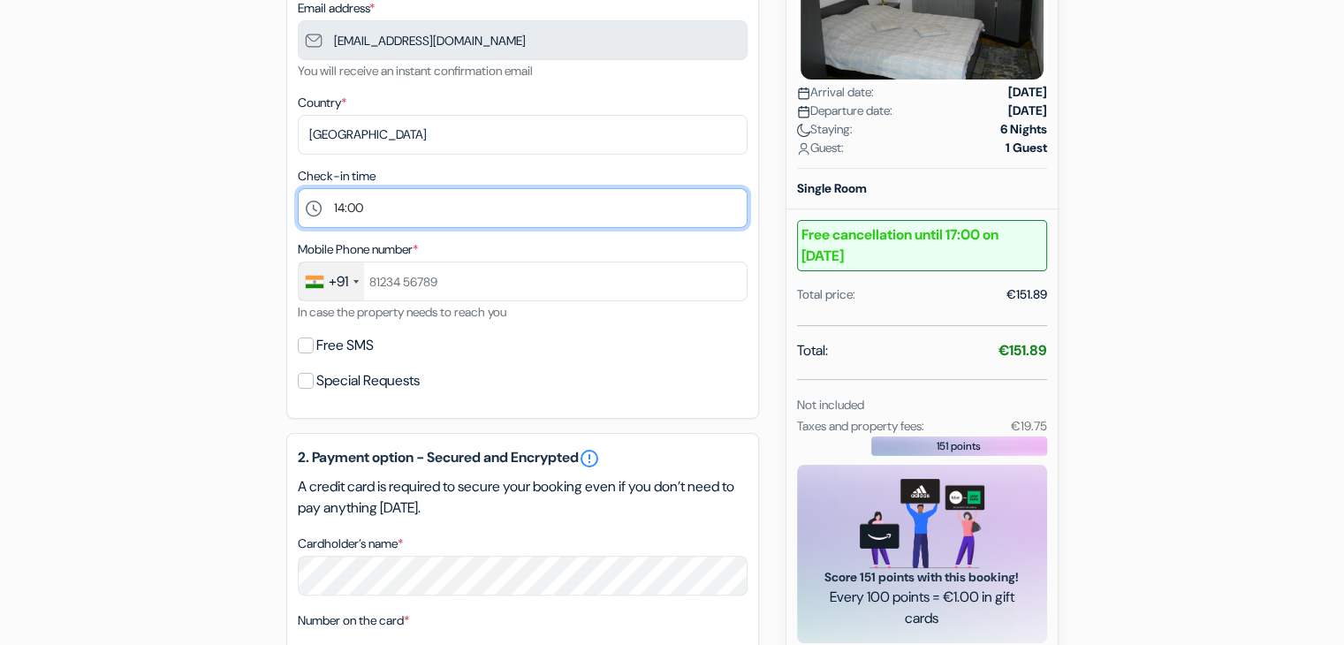
scroll to position [374, 0]
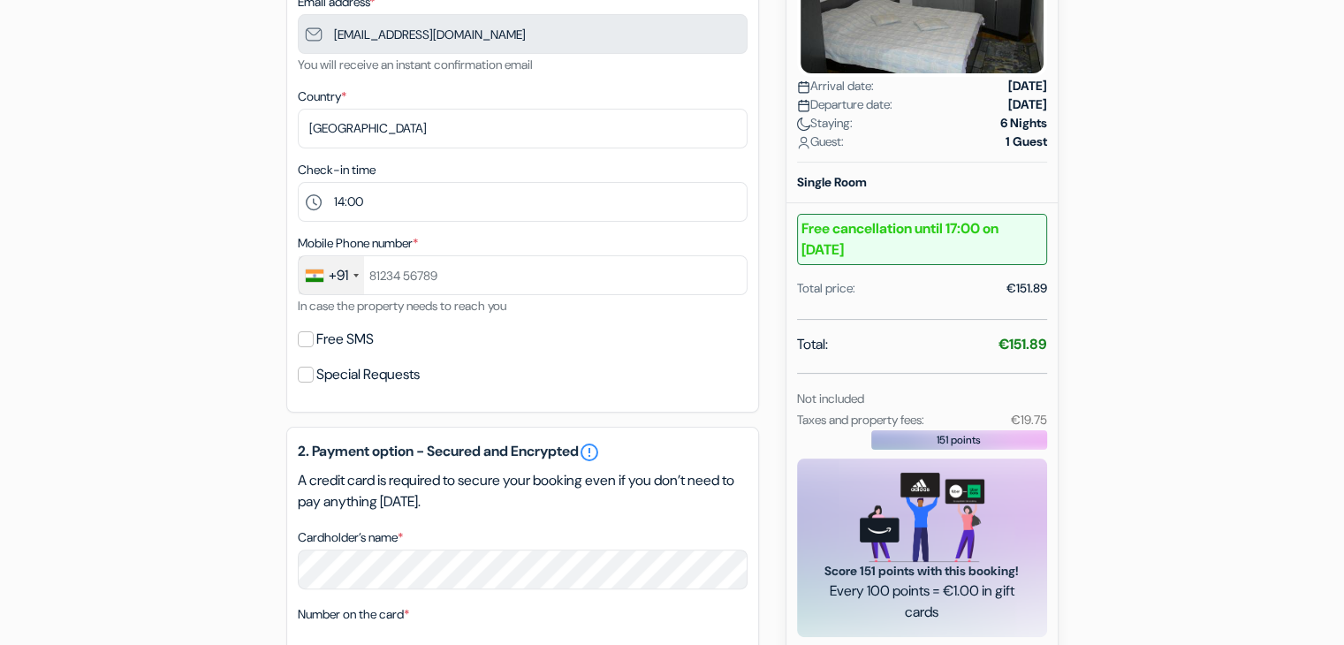
click at [351, 278] on div "+91" at bounding box center [331, 275] width 65 height 38
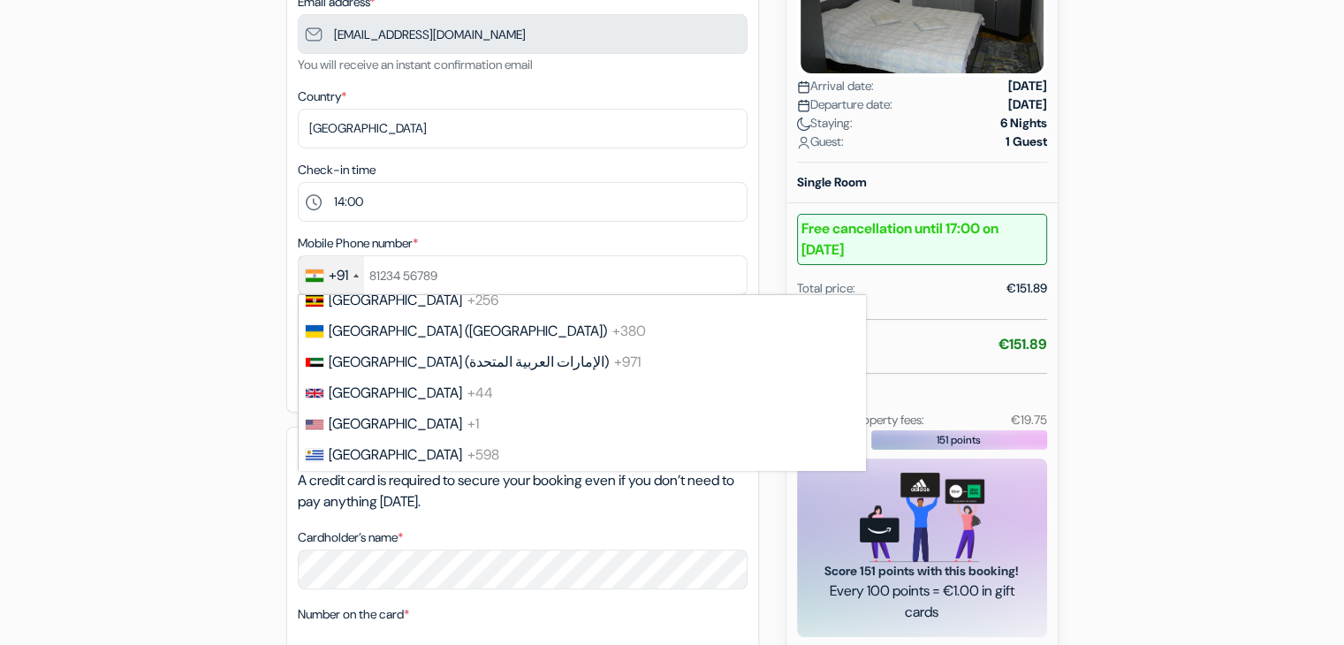
scroll to position [7293, 0]
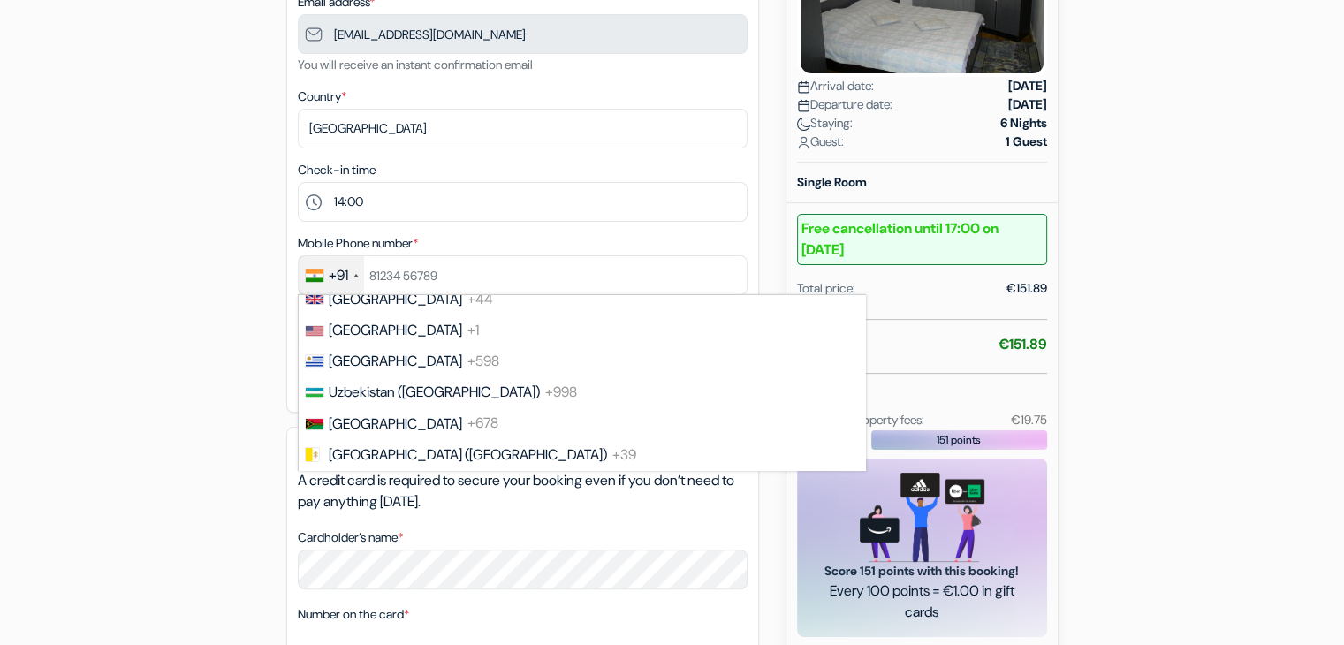
click at [330, 277] on span "United Arab Emirates (‫الإمارات العربية المتحدة‬‎)" at bounding box center [469, 268] width 280 height 19
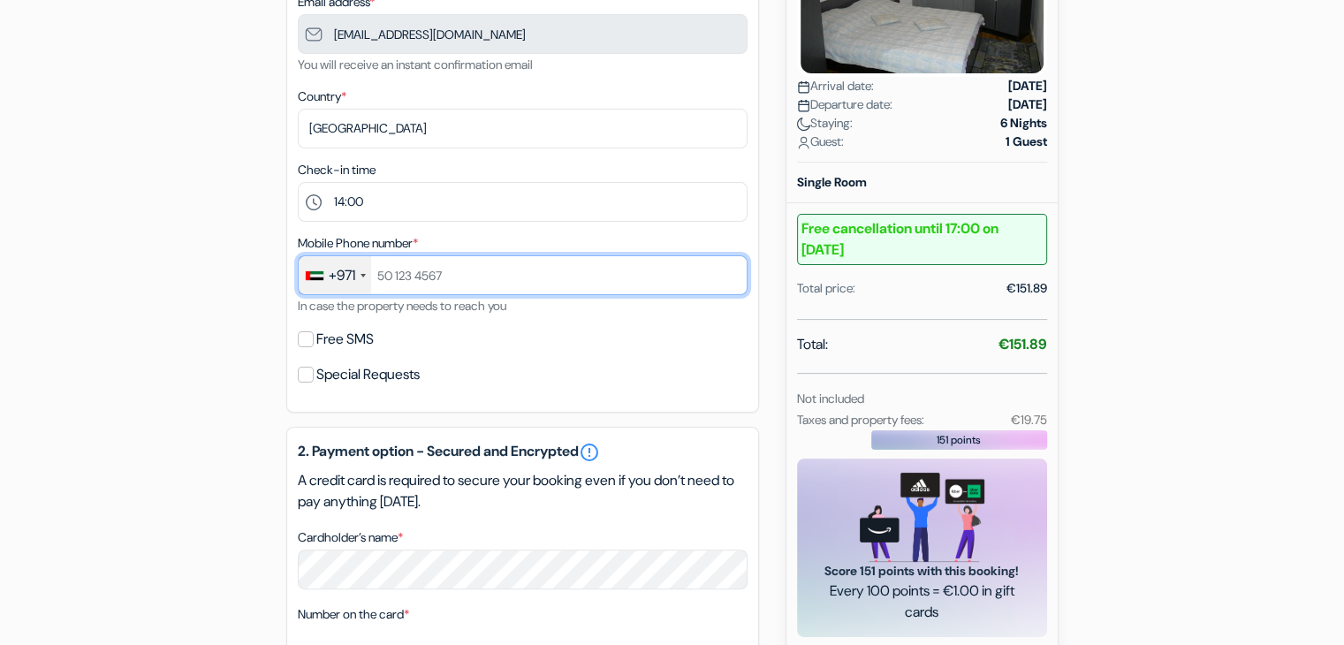
click at [397, 279] on input "text" at bounding box center [523, 275] width 450 height 40
paste input "58 995 5628"
click at [420, 274] on input "58 995 5628" at bounding box center [523, 275] width 450 height 40
click at [394, 277] on input "58 9955628" at bounding box center [523, 275] width 450 height 40
type input "589955628"
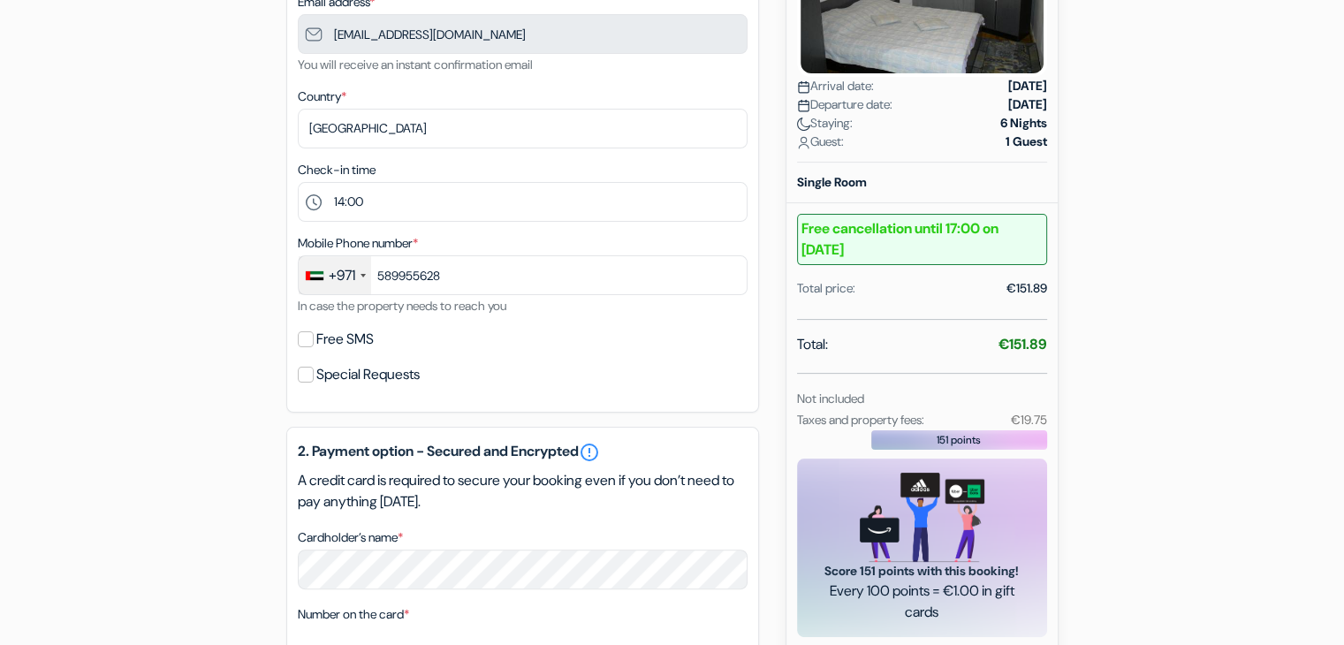
click at [201, 345] on div "add_box Pensiunea Pura Vida Str. Salcamilor Nr.34, Timisoara, Romania Property …" at bounding box center [672, 425] width 1166 height 1276
click at [303, 337] on input "Free SMS" at bounding box center [306, 339] width 16 height 16
checkbox input "true"
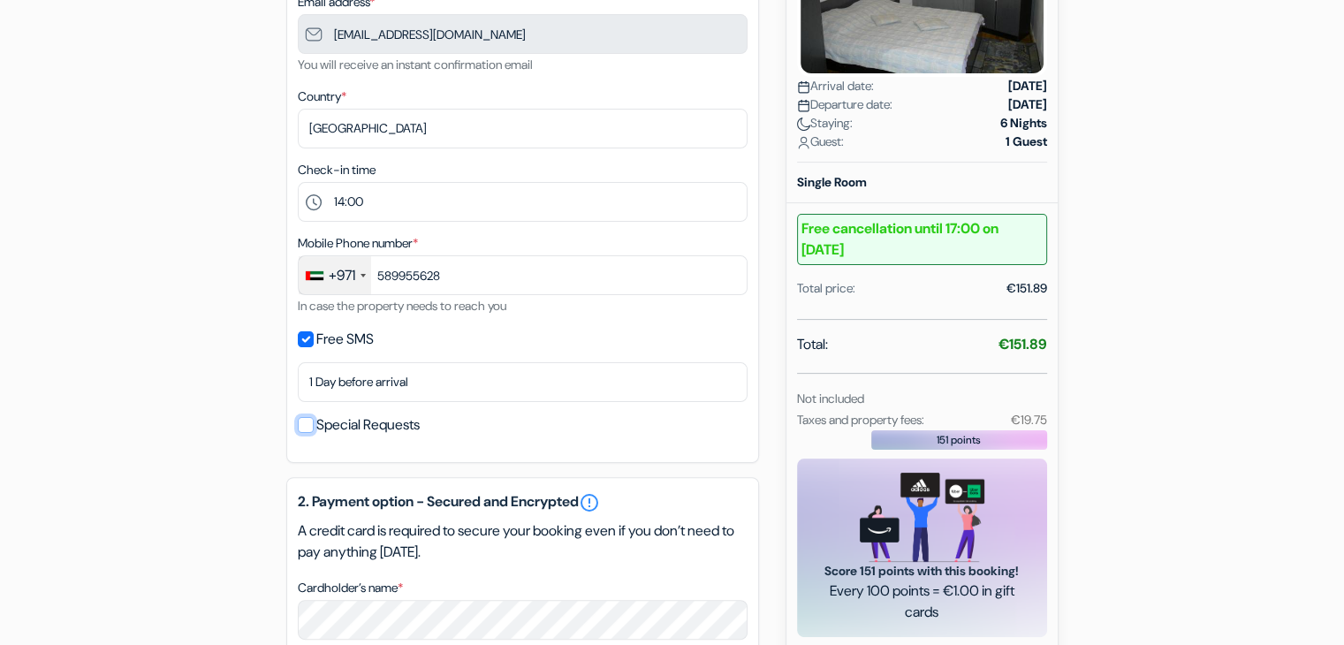
click at [302, 428] on input "Special Requests" at bounding box center [306, 425] width 16 height 16
checkbox input "true"
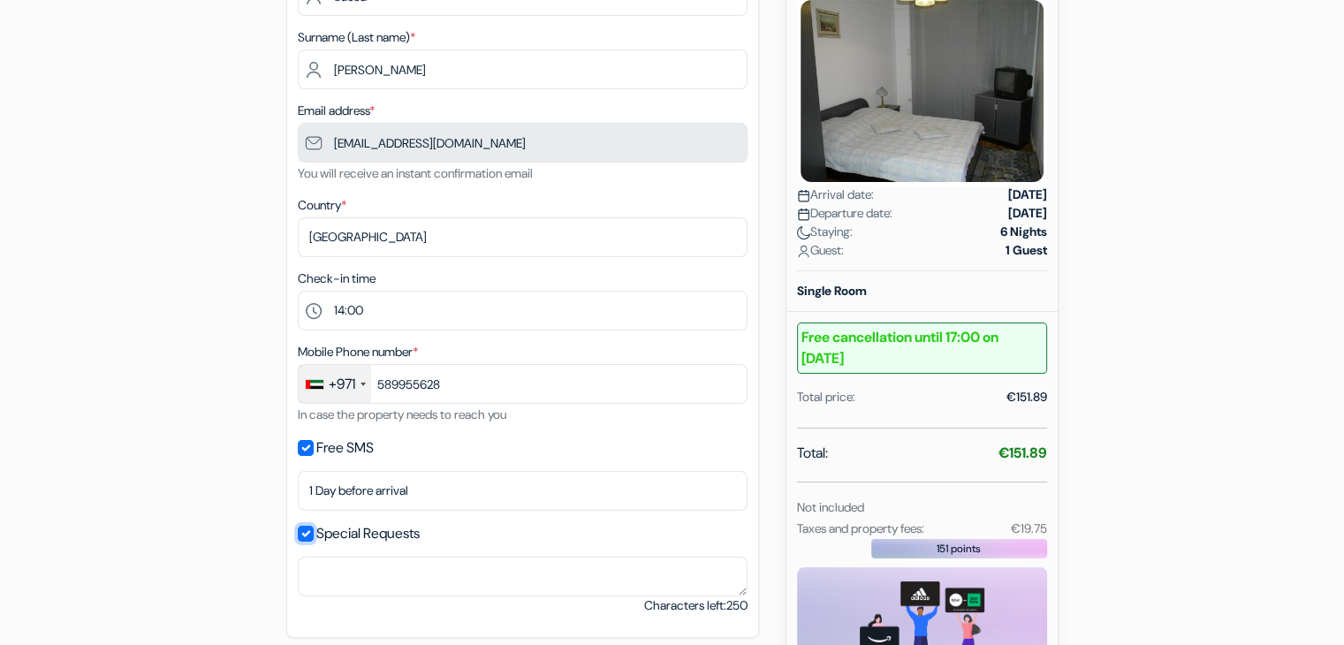
scroll to position [406, 0]
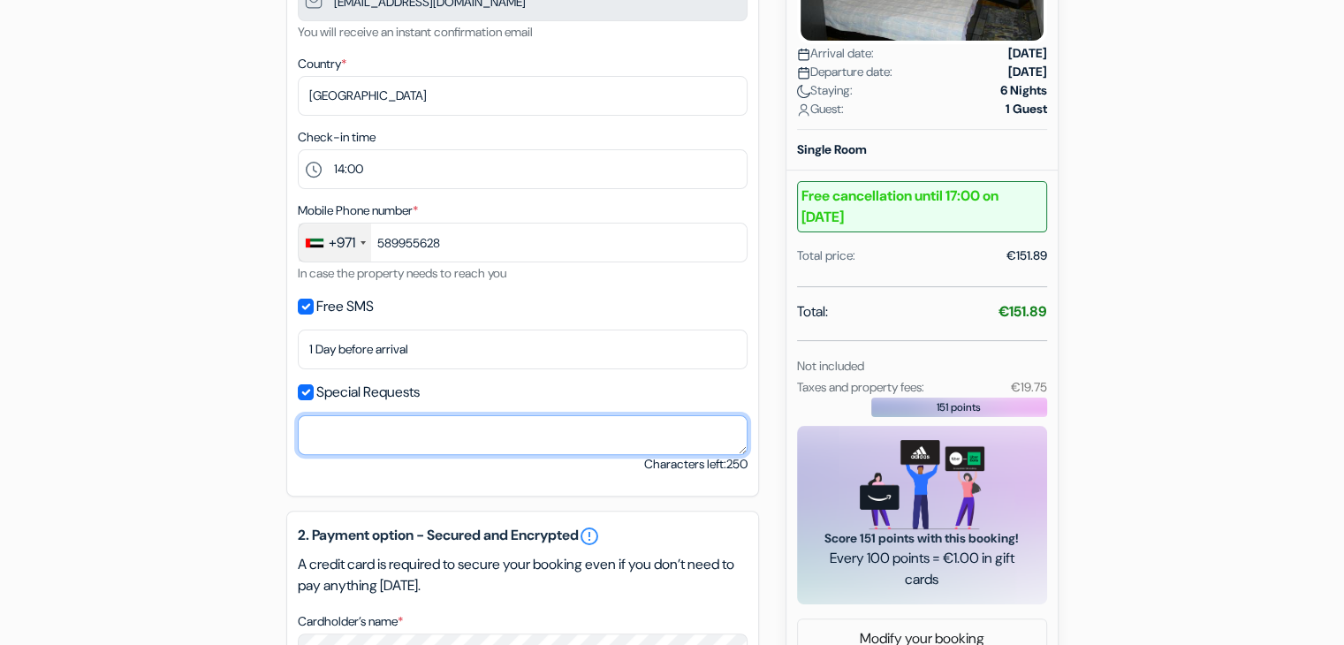
click at [335, 428] on textarea "Cardholder’s name *" at bounding box center [523, 435] width 450 height 40
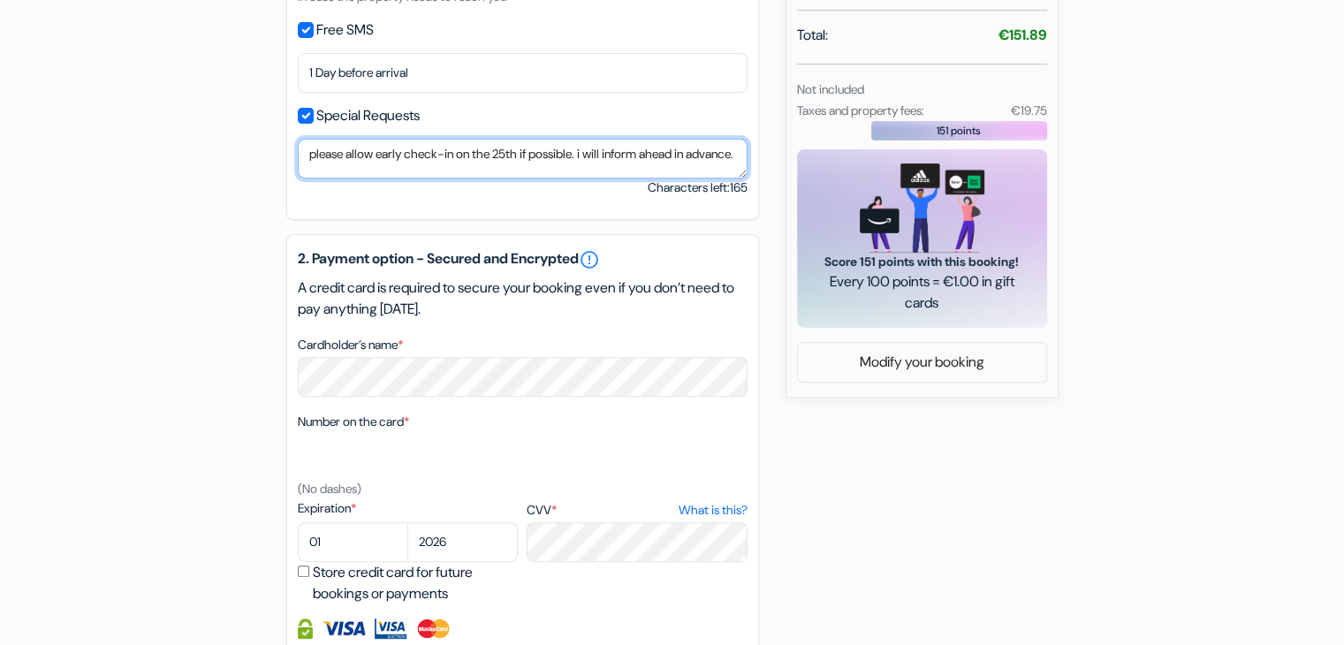
scroll to position [739, 0]
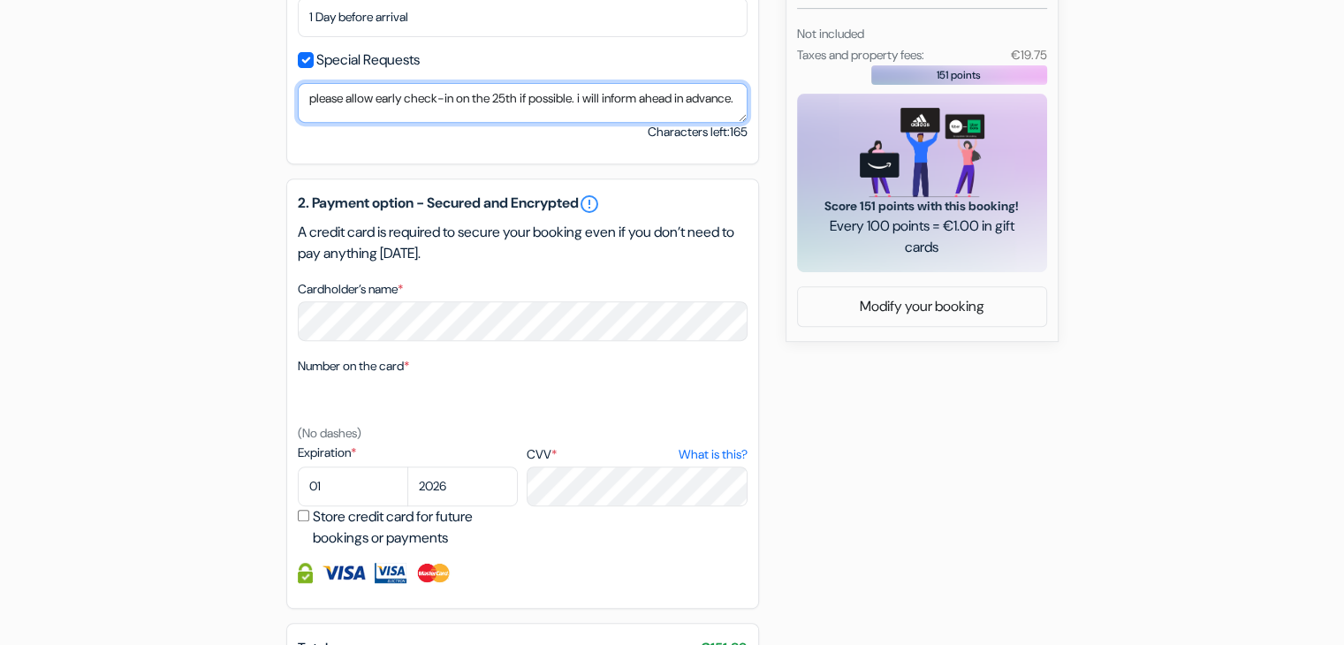
type textarea "please allow early check-in on the 25th if possible. i will inform ahead in adv…"
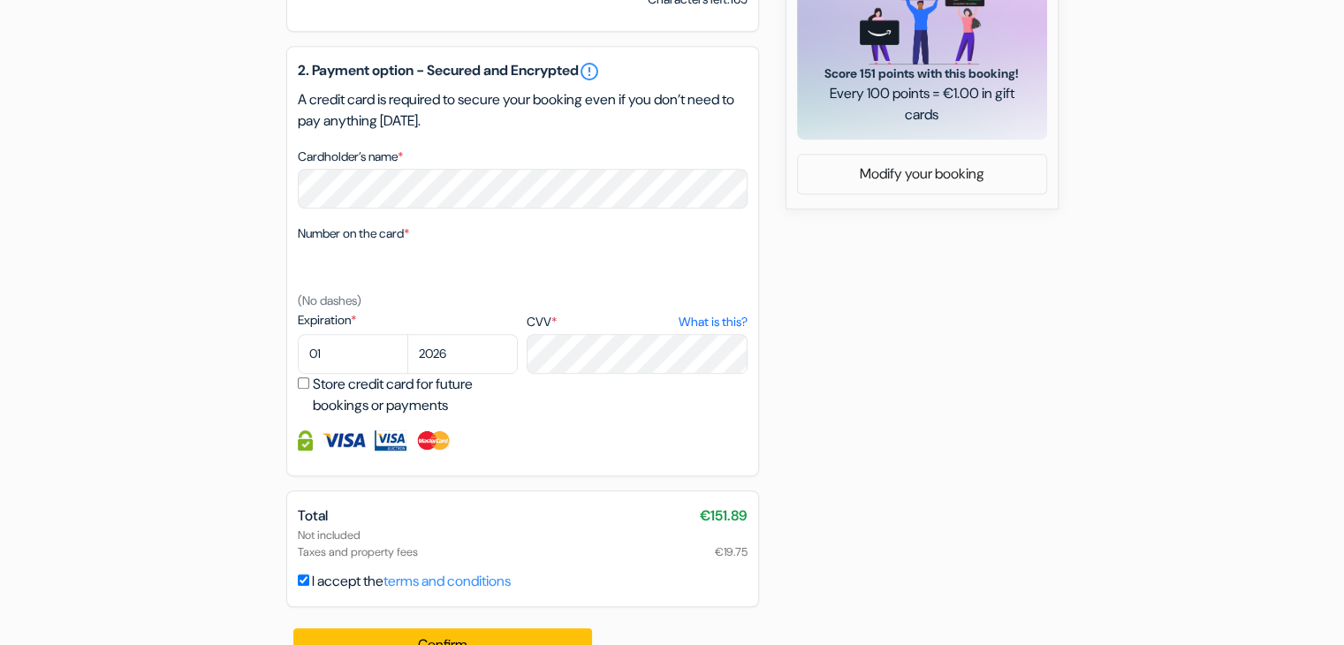
scroll to position [912, 0]
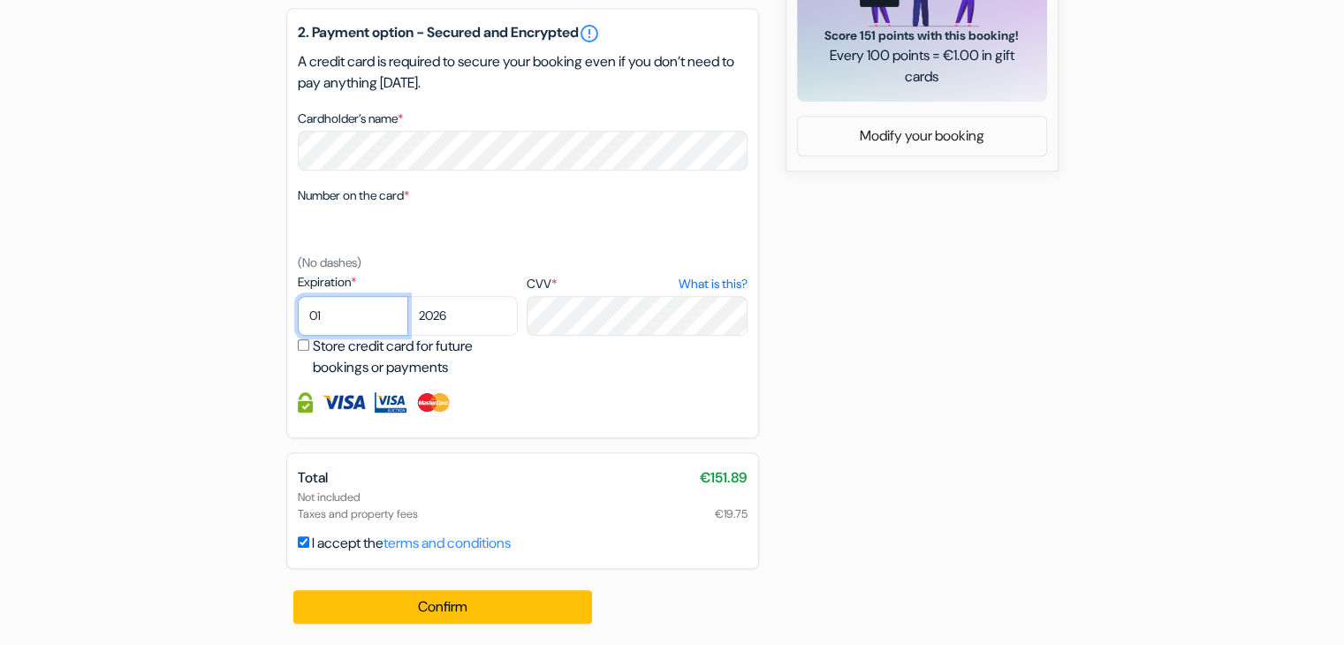
click at [340, 322] on select "01 02 03 04 05 06 07 08 09 10 11 12" at bounding box center [353, 316] width 110 height 40
select select "06"
click at [298, 296] on select "01 02 03 04 05 06 07 08 09 10 11 12" at bounding box center [353, 316] width 110 height 40
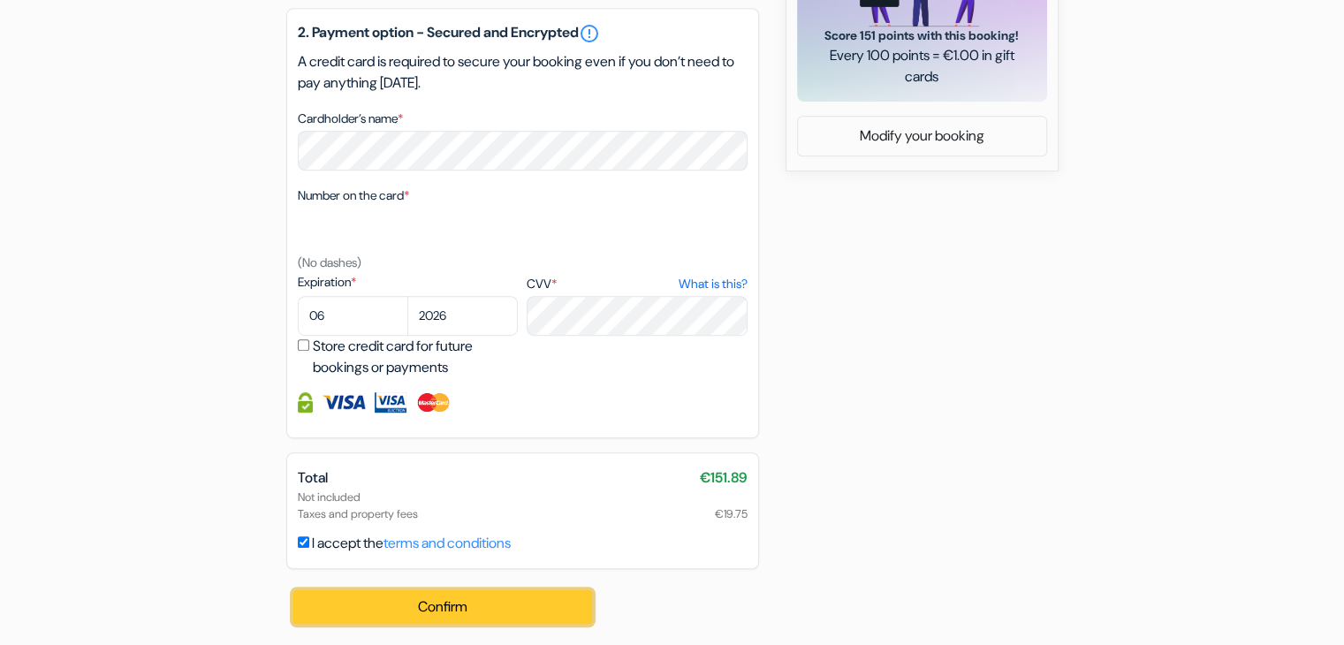
click at [335, 601] on button "Confirm Loading..." at bounding box center [442, 607] width 299 height 34
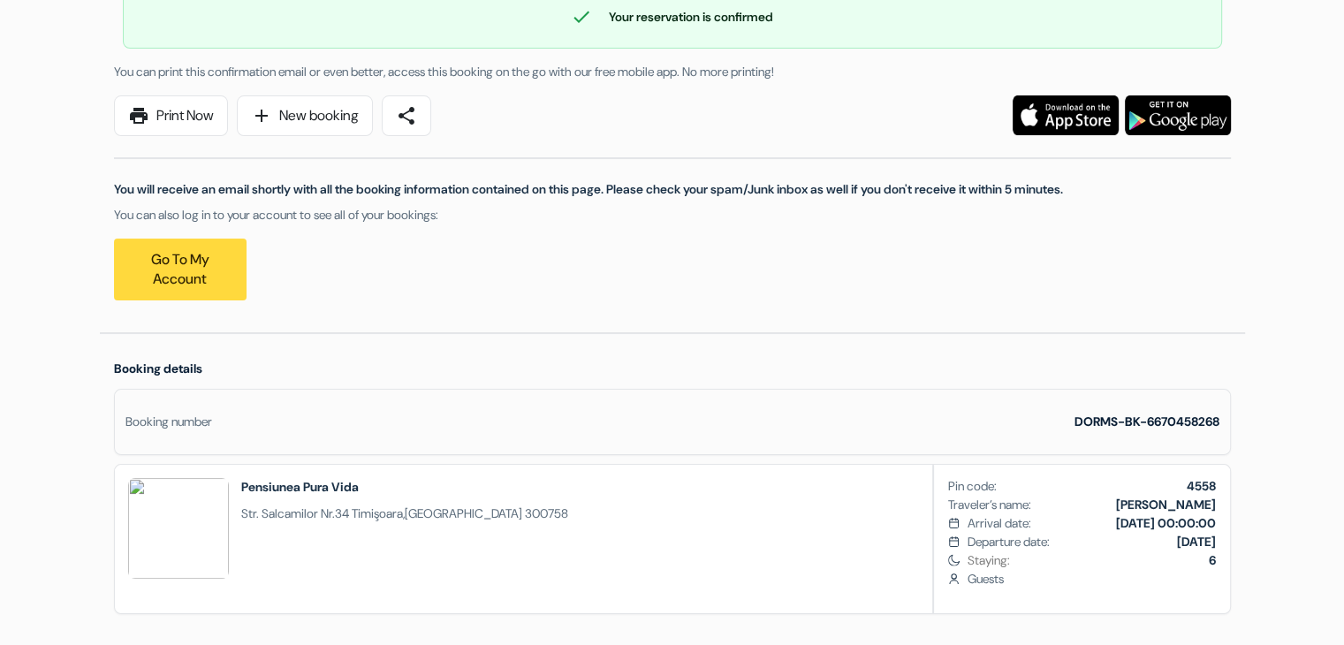
scroll to position [209, 0]
